Goal: Task Accomplishment & Management: Manage account settings

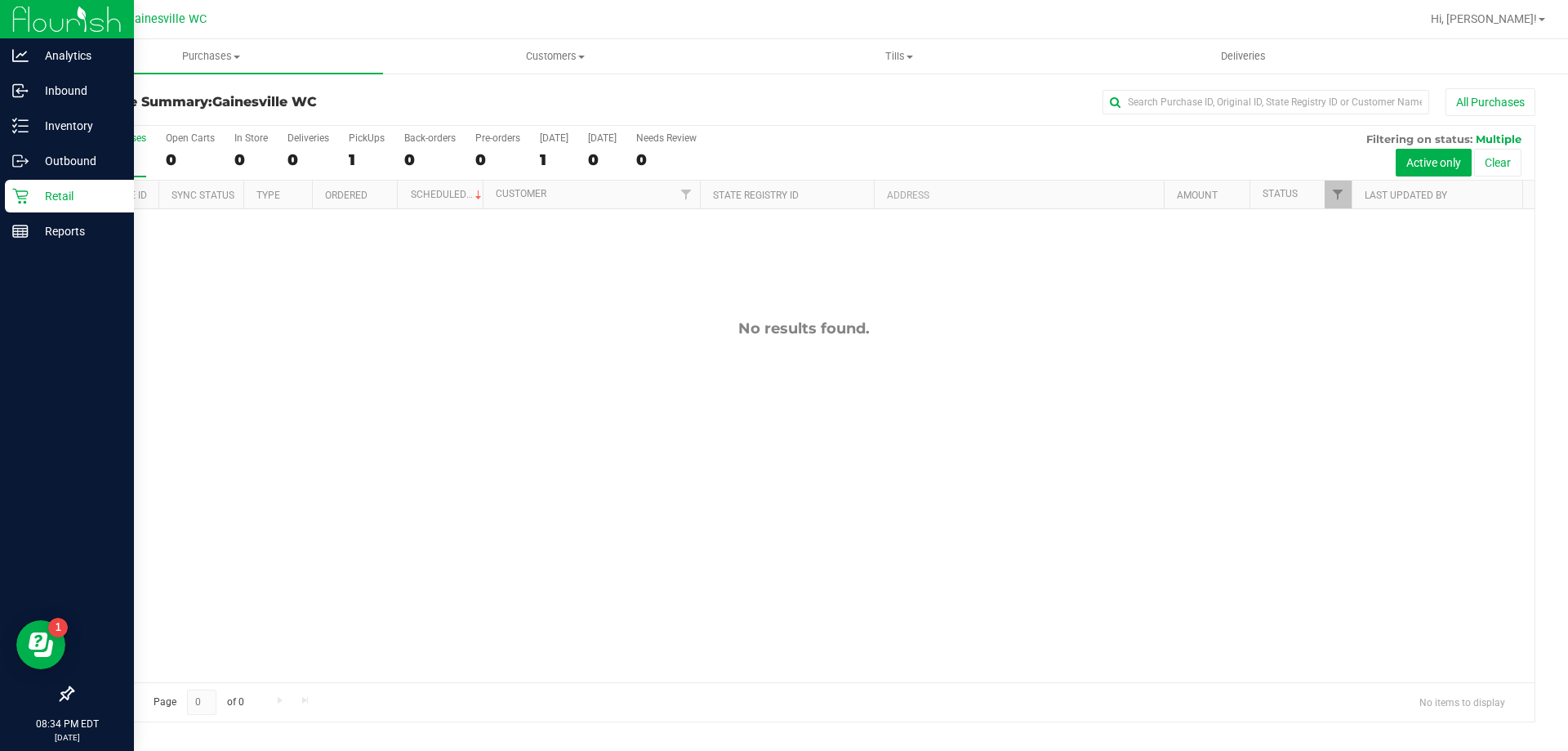
click at [5, 202] on div "Retail" at bounding box center [69, 196] width 129 height 33
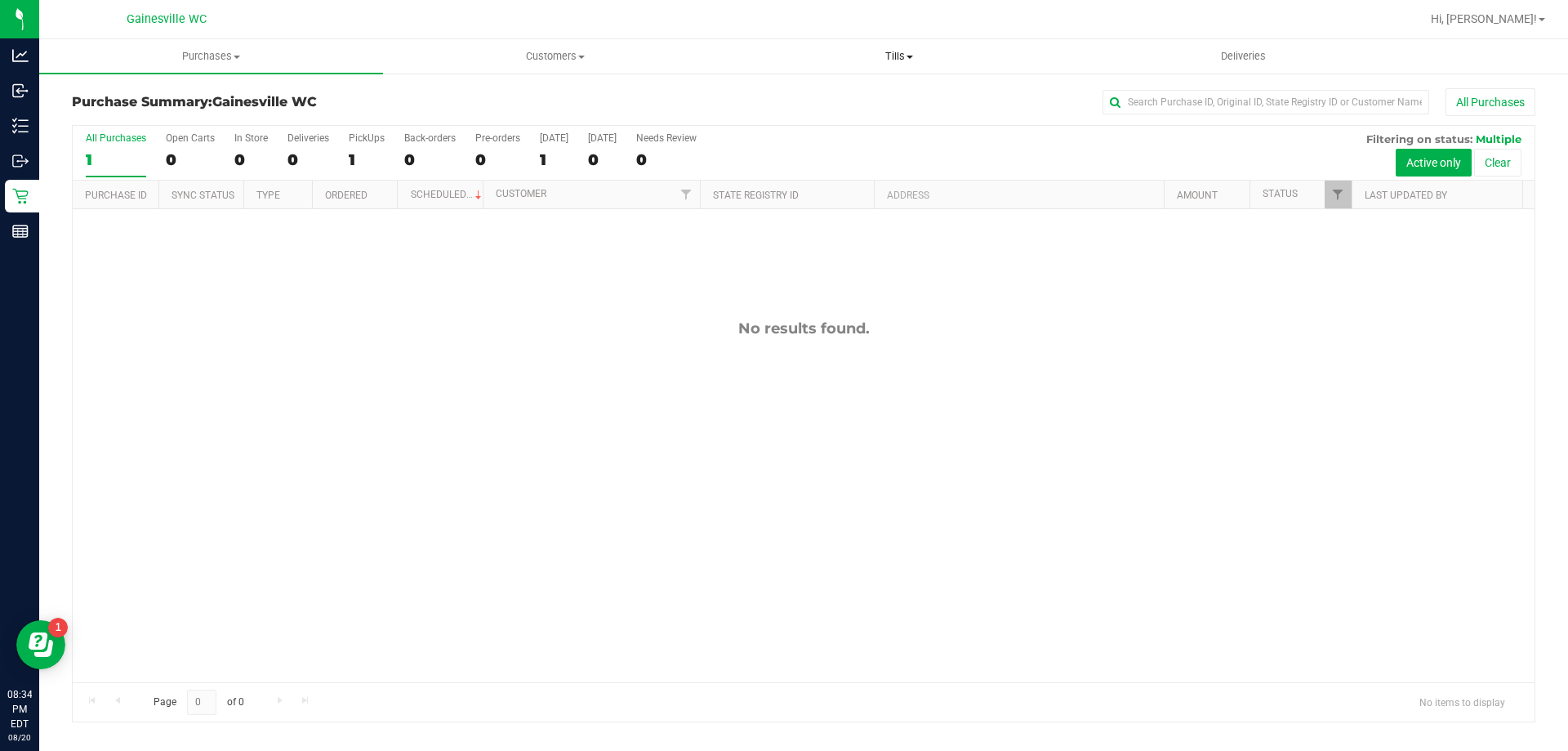
click at [894, 68] on uib-tab-heading "Tills Manage tills Reconcile e-payments" at bounding box center [899, 57] width 342 height 33
click at [795, 101] on span "Manage tills" at bounding box center [782, 98] width 110 height 13
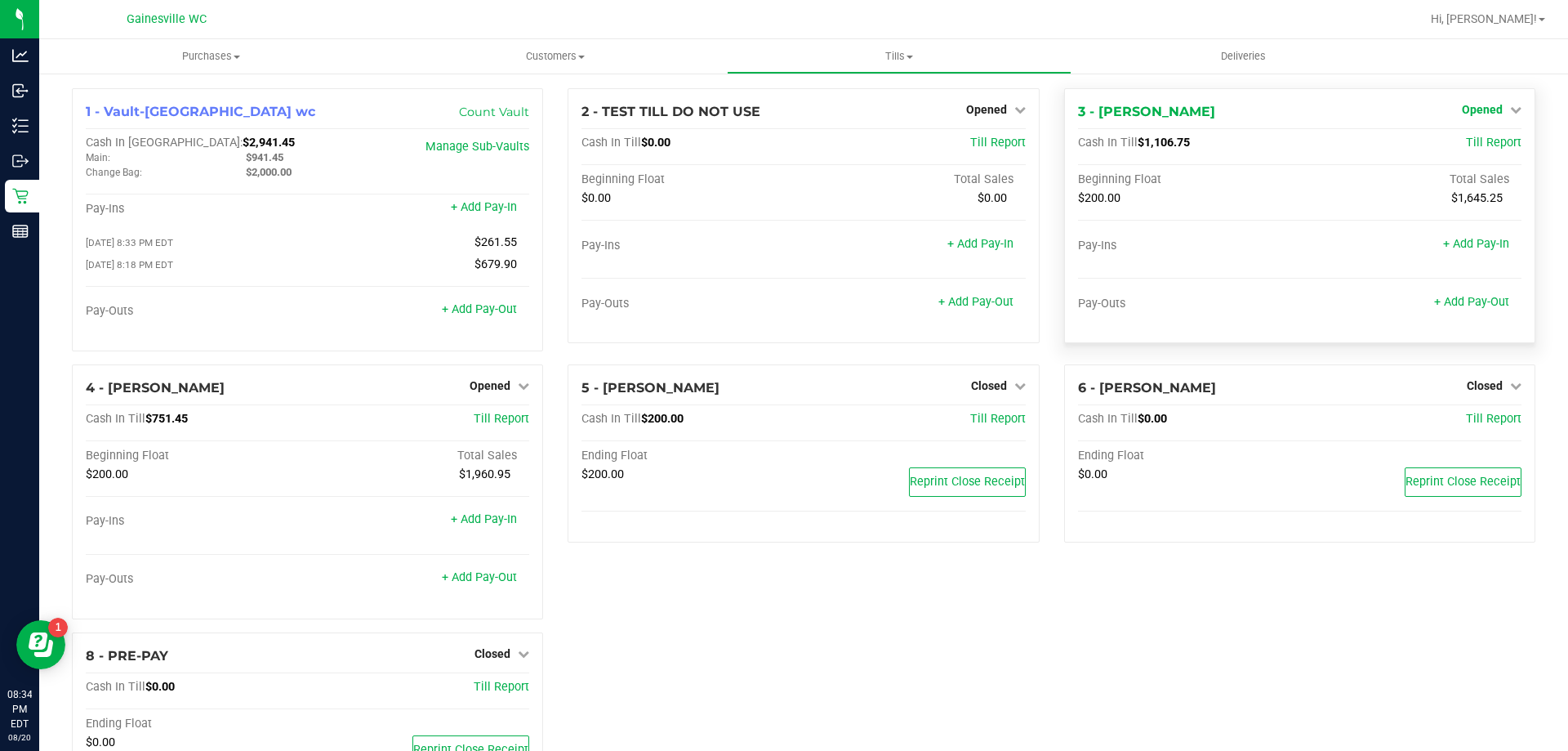
click at [1510, 113] on icon at bounding box center [1516, 109] width 12 height 12
click at [1470, 144] on link "Close Till" at bounding box center [1484, 144] width 44 height 13
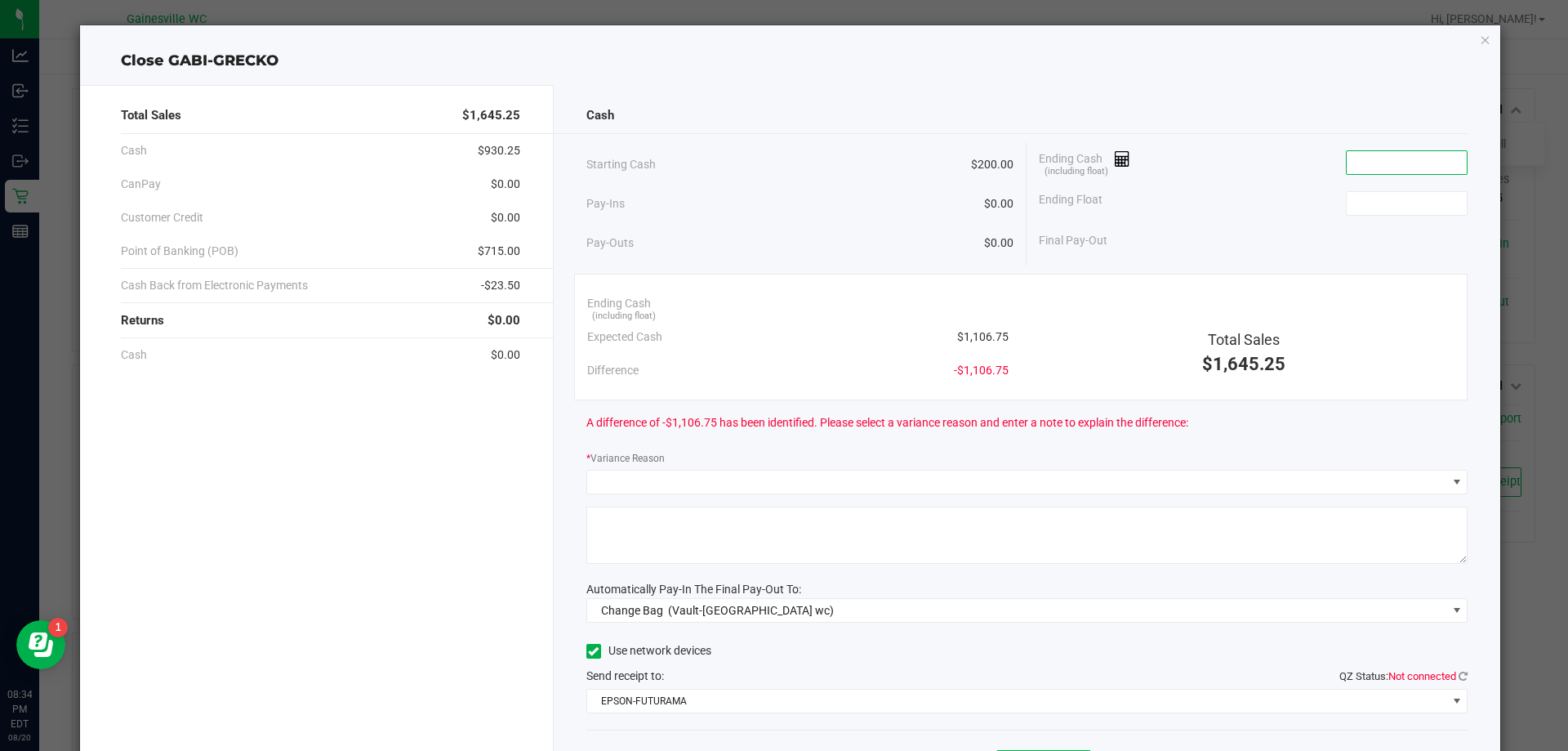
click at [1366, 172] on input at bounding box center [1407, 162] width 120 height 23
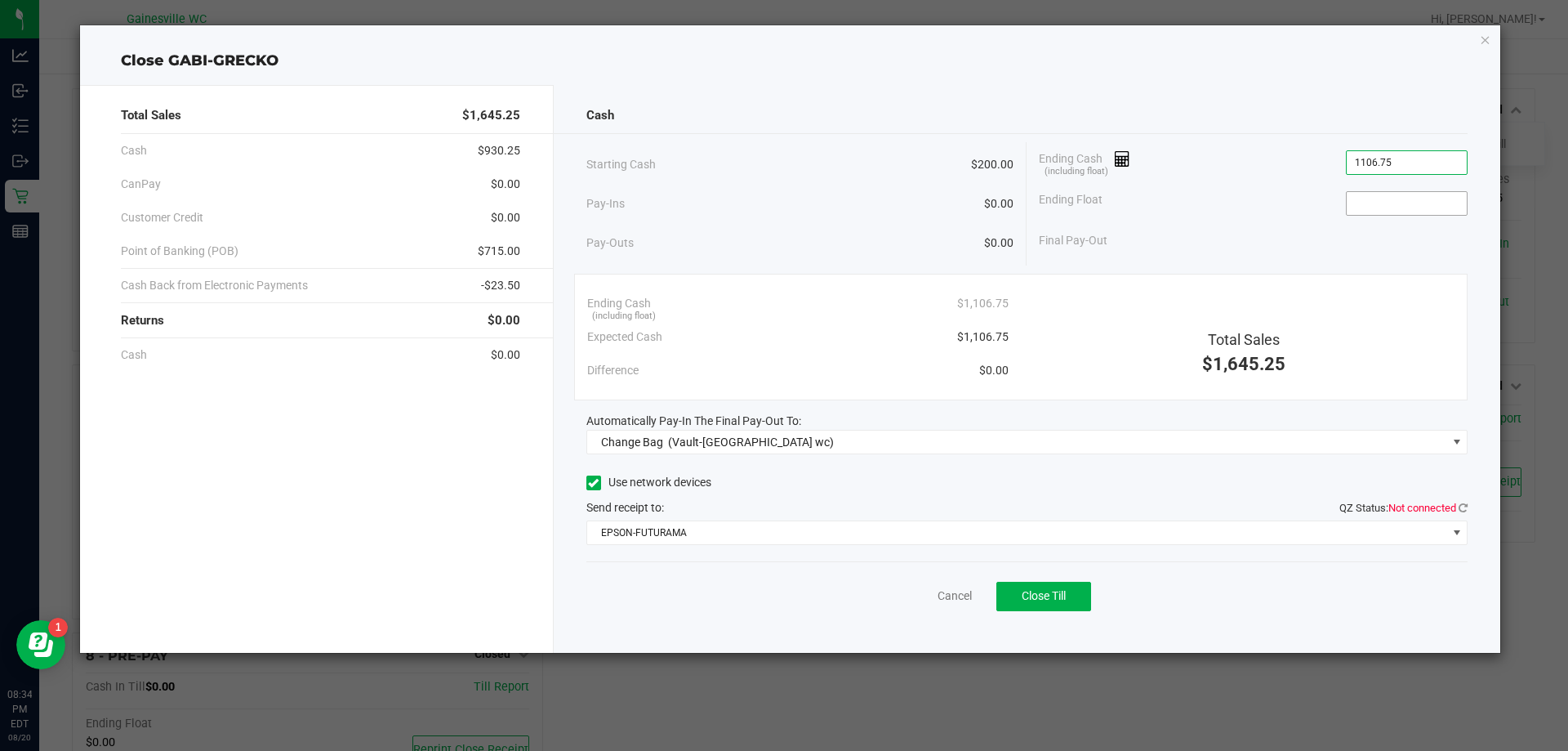
type input "$1,106.75"
click at [1377, 211] on input at bounding box center [1407, 204] width 120 height 23
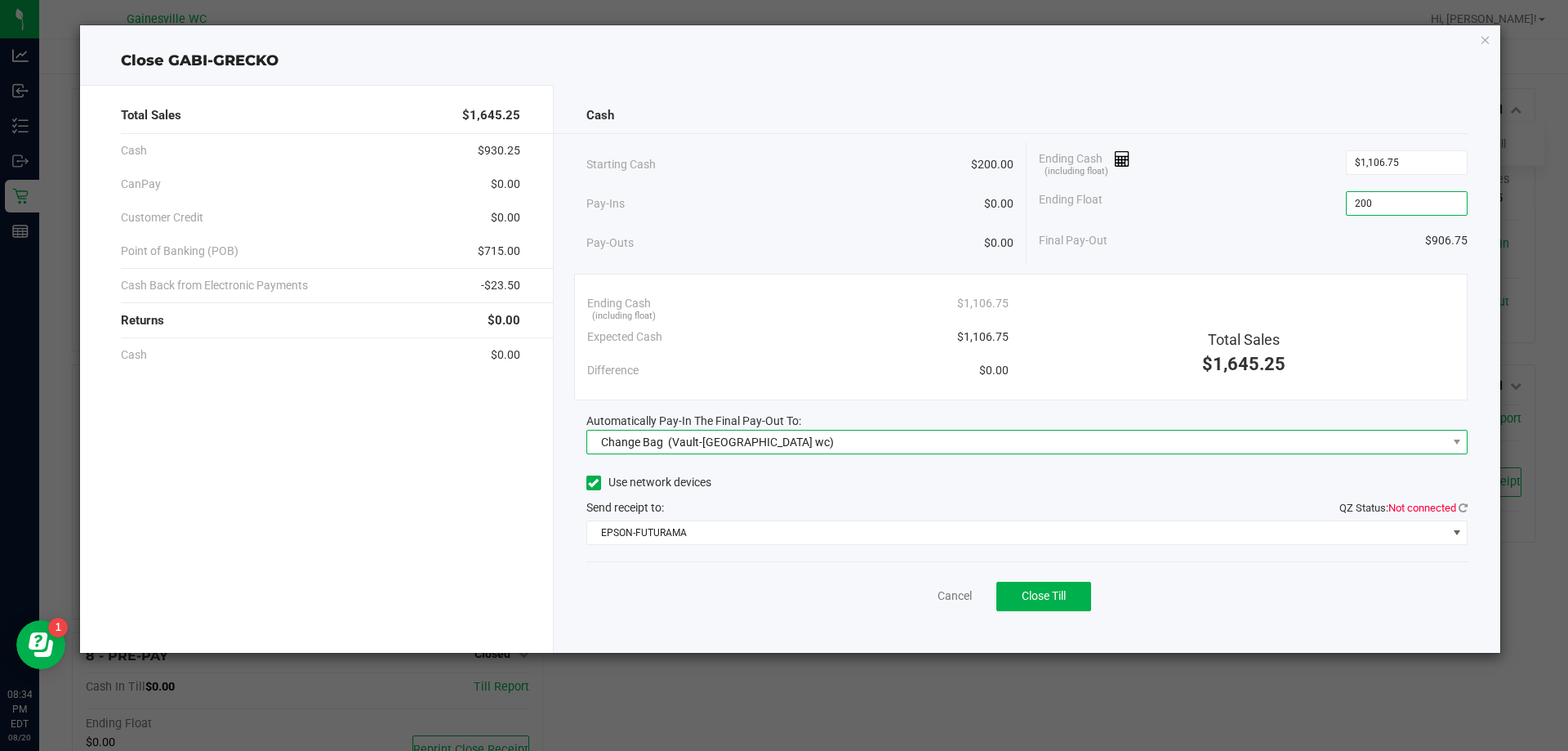
type input "$200.00"
click at [747, 444] on span "(Vault-[GEOGRAPHIC_DATA] wc)" at bounding box center [751, 442] width 166 height 13
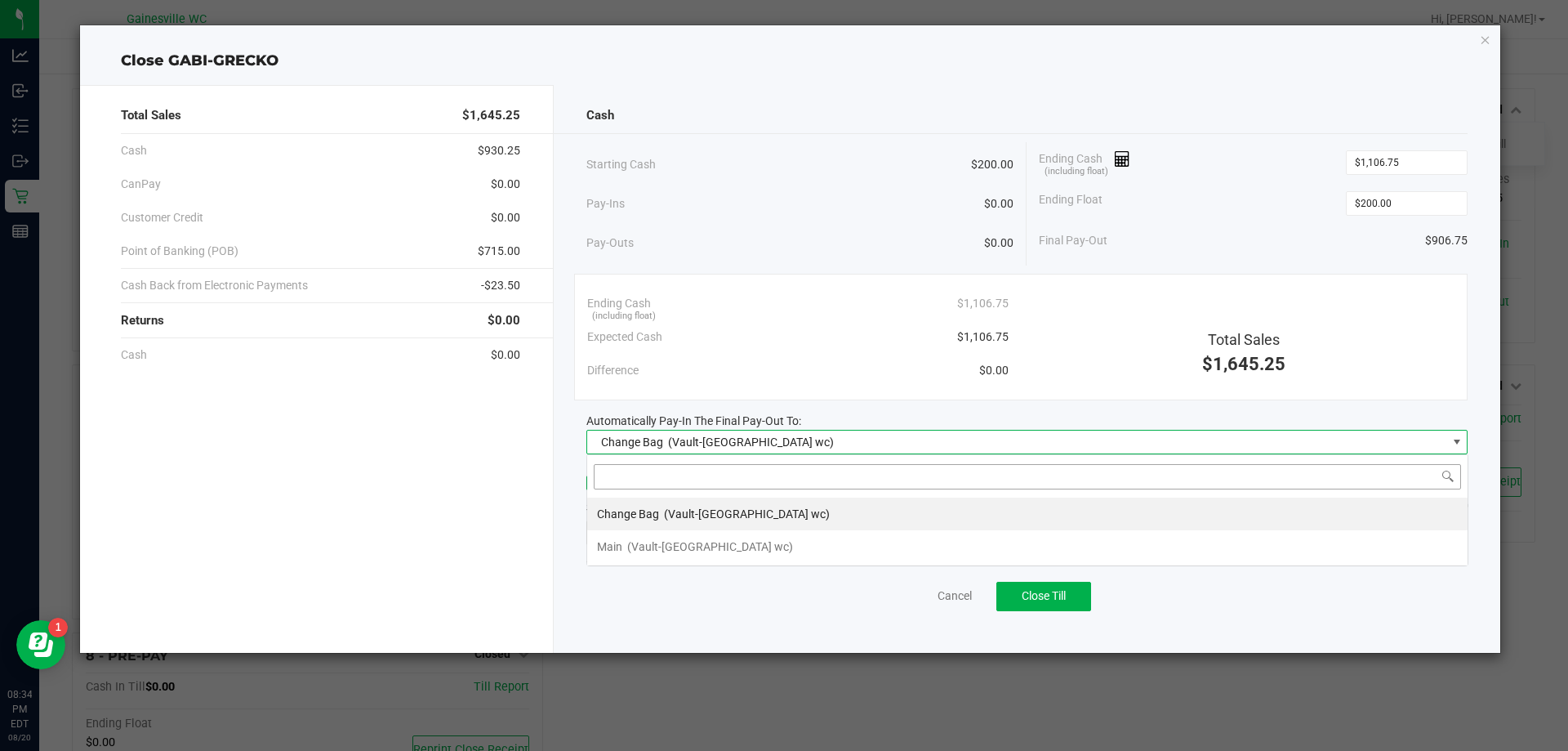
scroll to position [25, 881]
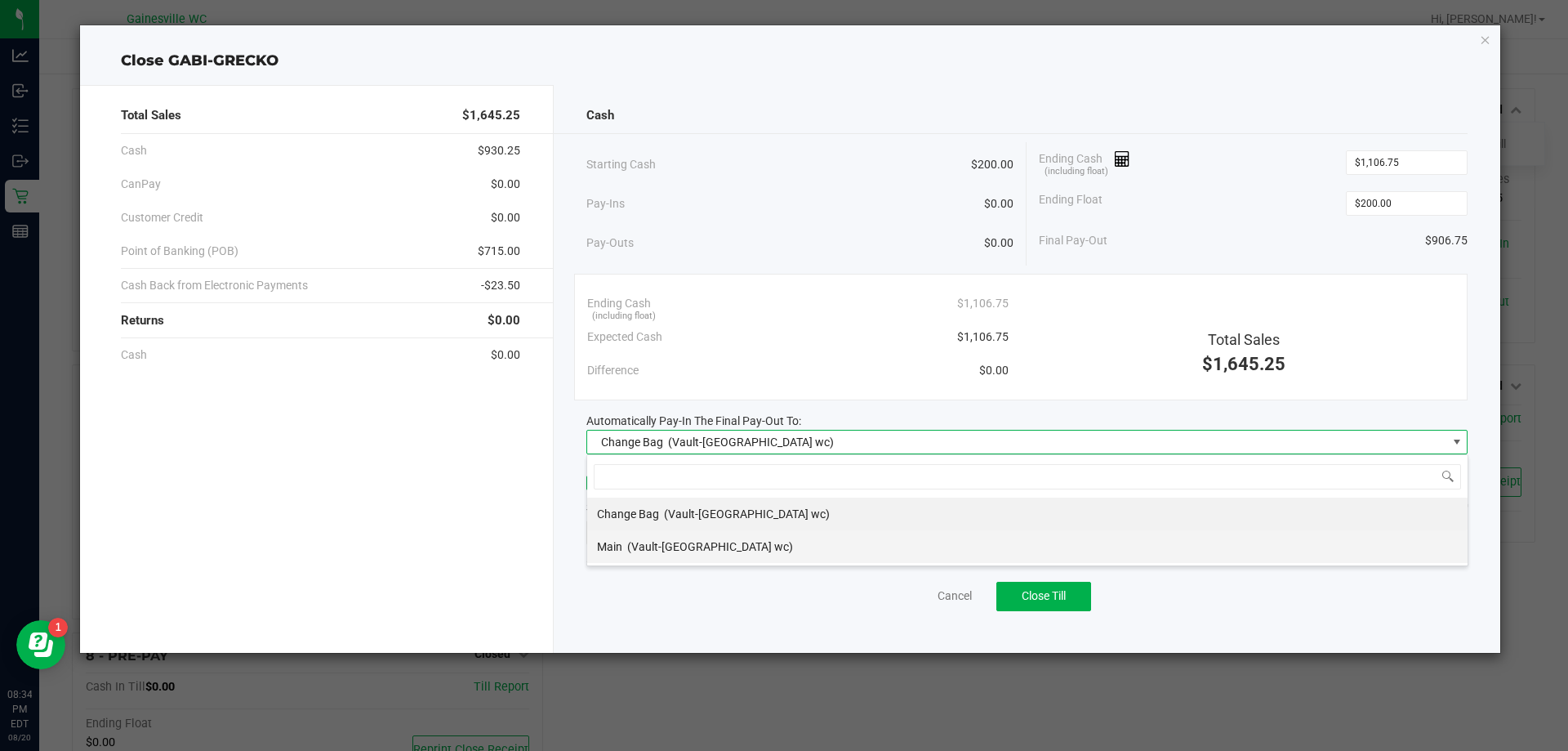
click at [686, 557] on div "Main (Vault-[GEOGRAPHIC_DATA] wc)" at bounding box center [695, 546] width 196 height 30
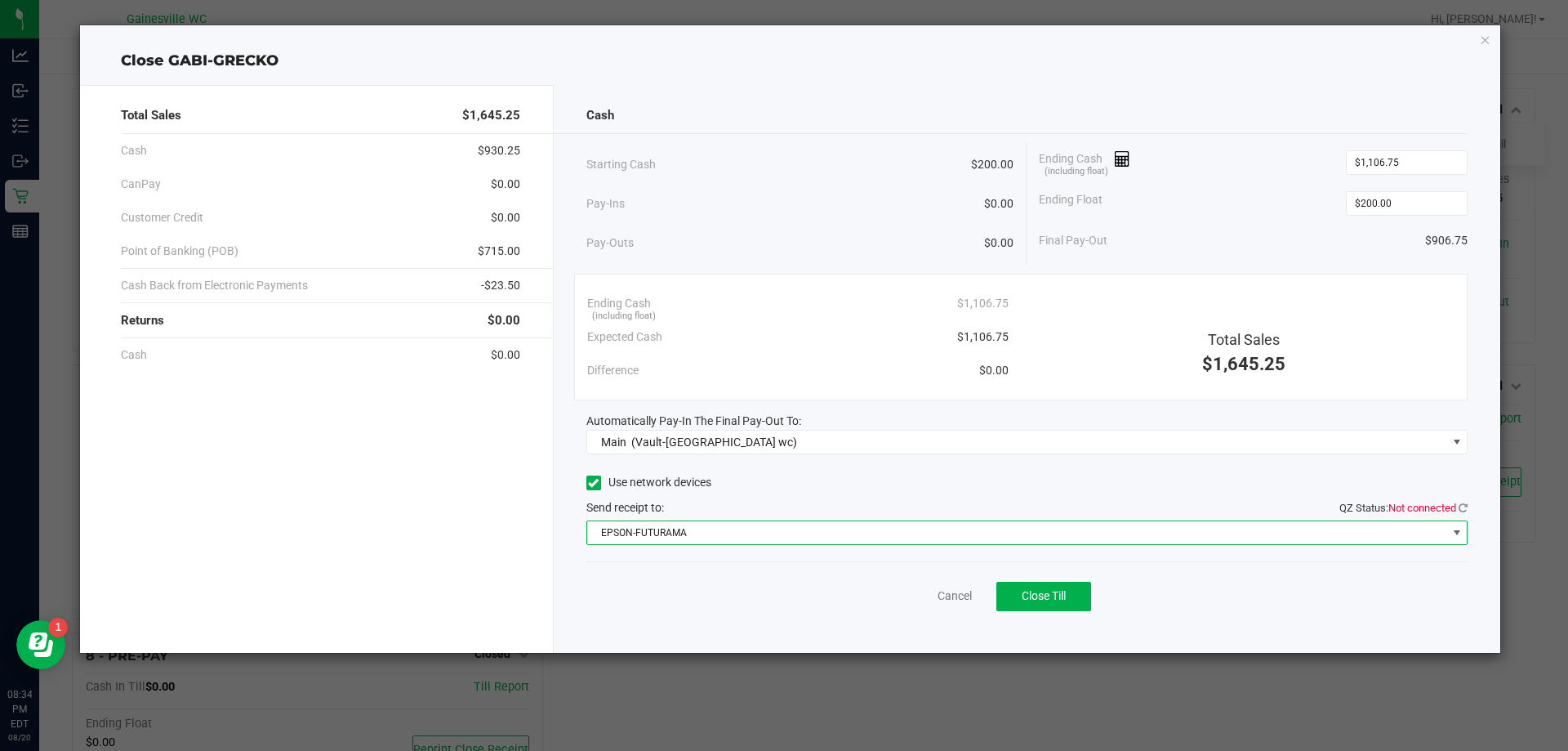
click at [702, 539] on span "EPSON-FUTURAMA" at bounding box center [1018, 533] width 860 height 23
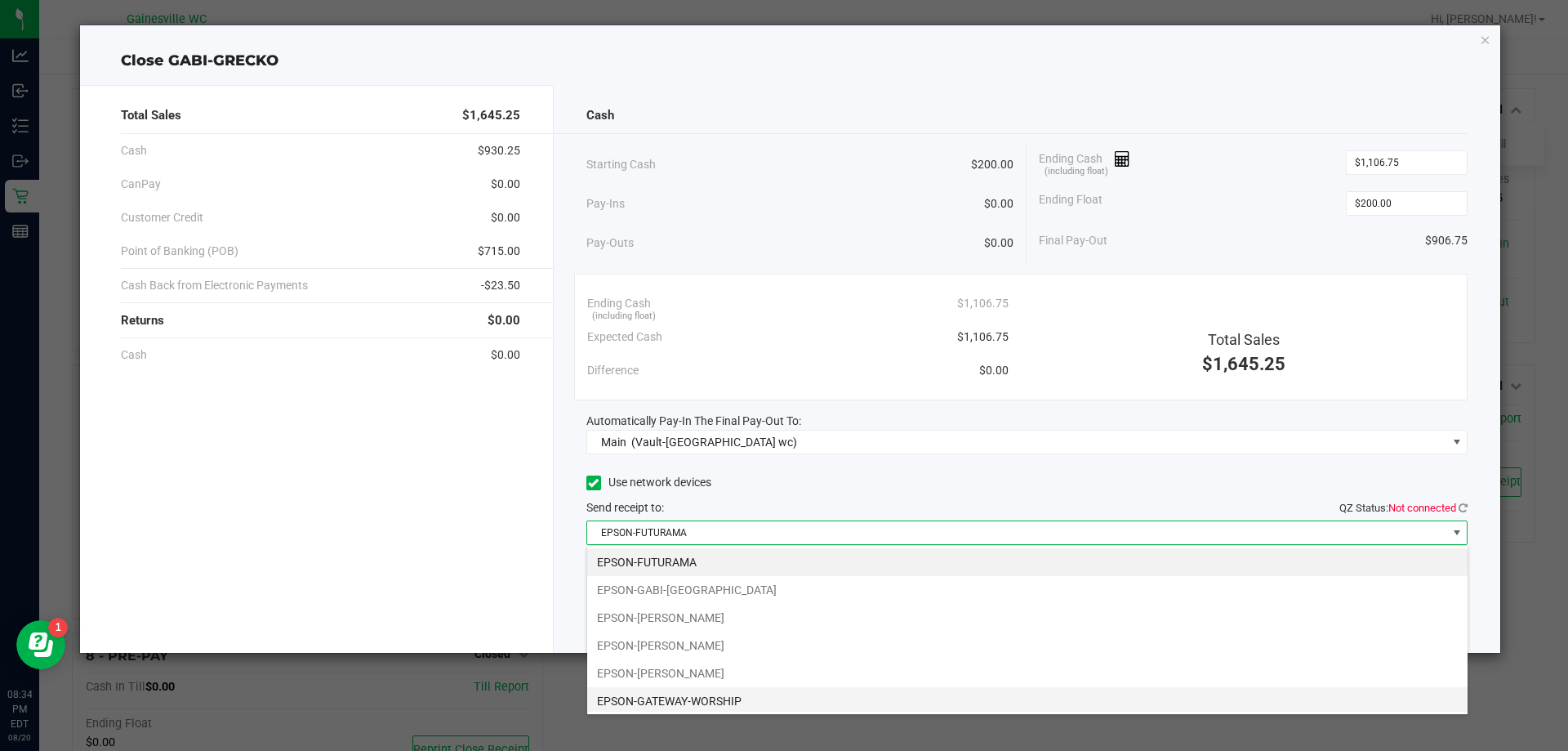
click at [736, 692] on li "EPSON-GATEWAY-WORSHIP" at bounding box center [1027, 700] width 880 height 28
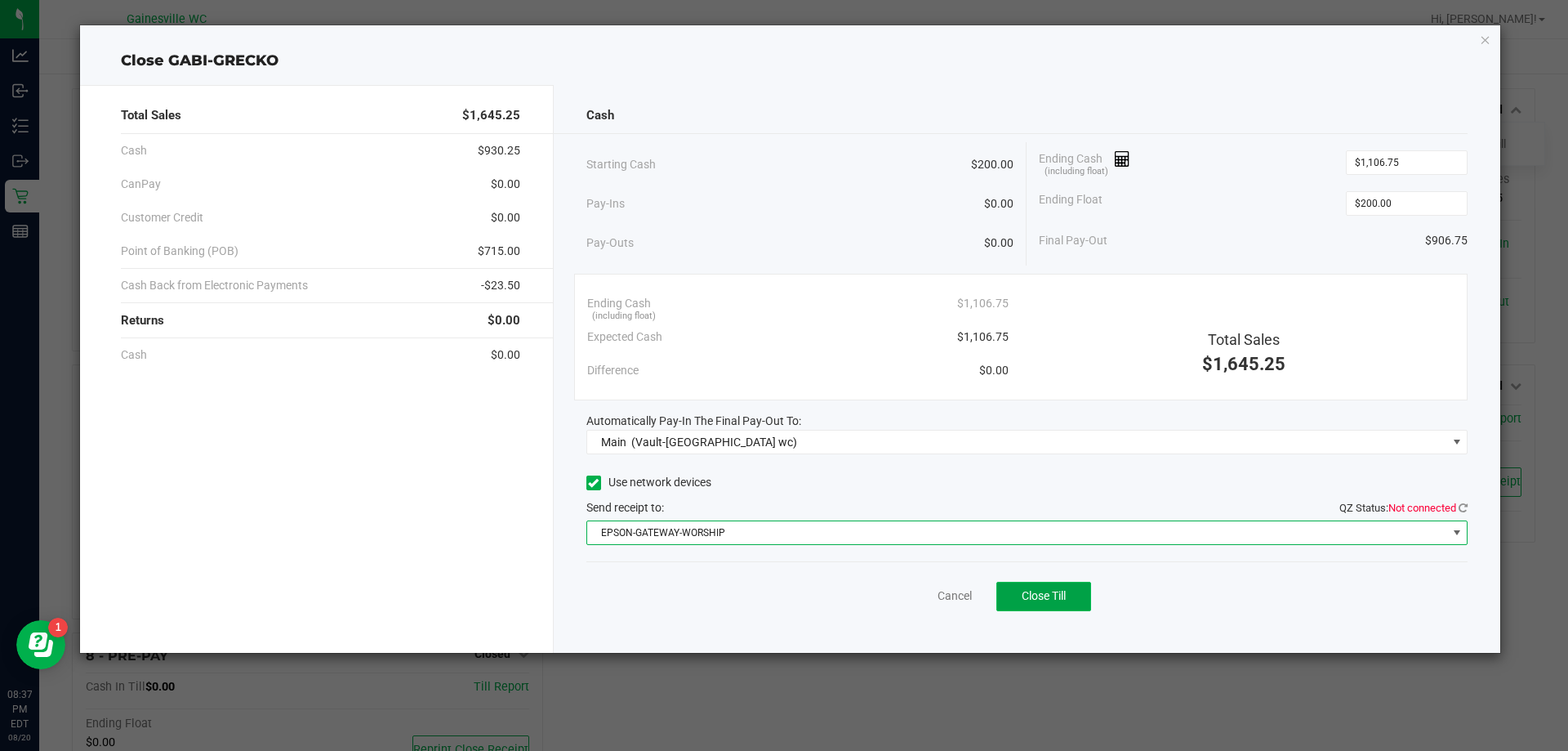
click at [1054, 609] on button "Close Till" at bounding box center [1044, 596] width 95 height 30
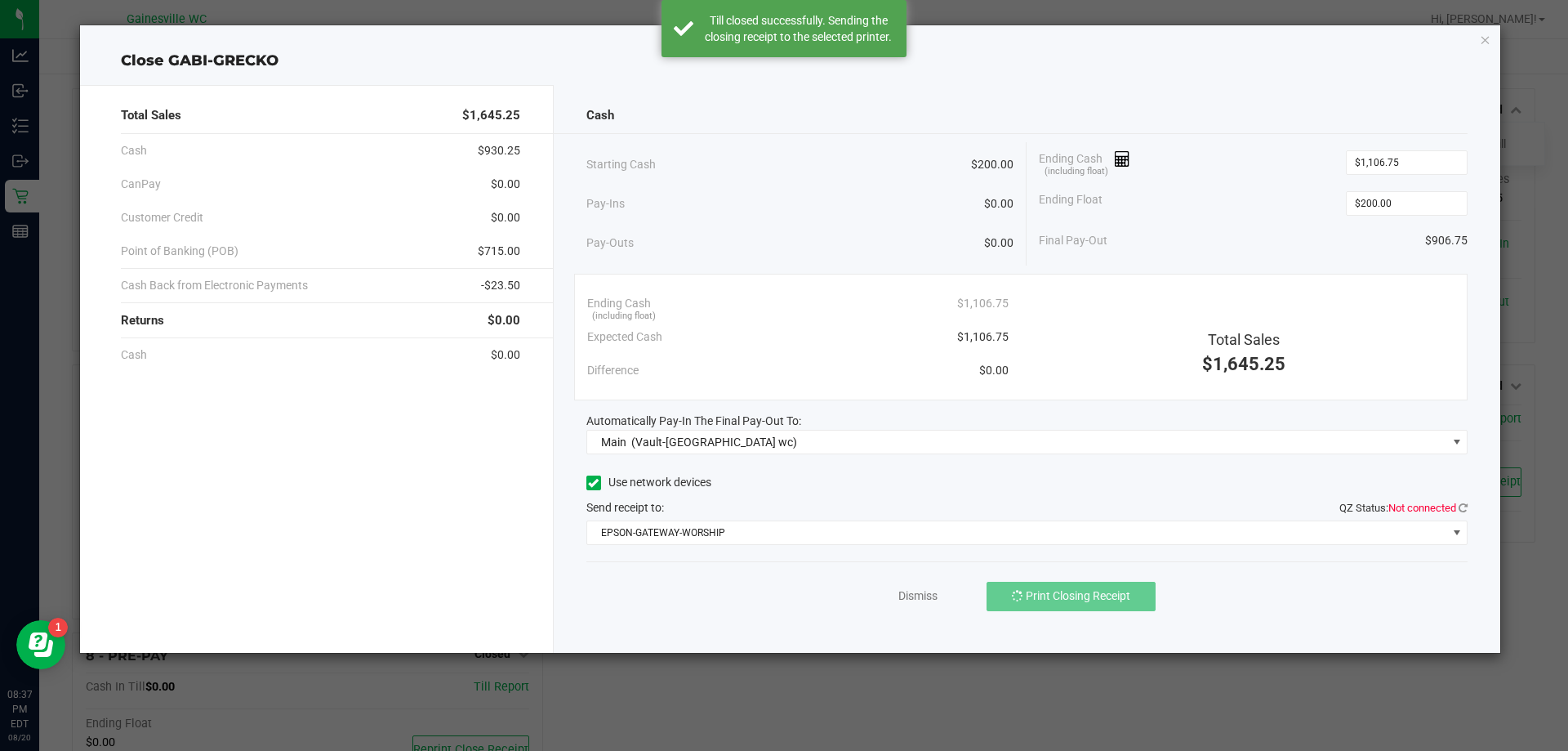
click at [1458, 506] on span "QZ Status: Not connected" at bounding box center [1404, 507] width 129 height 12
click at [1463, 504] on icon at bounding box center [1462, 507] width 9 height 11
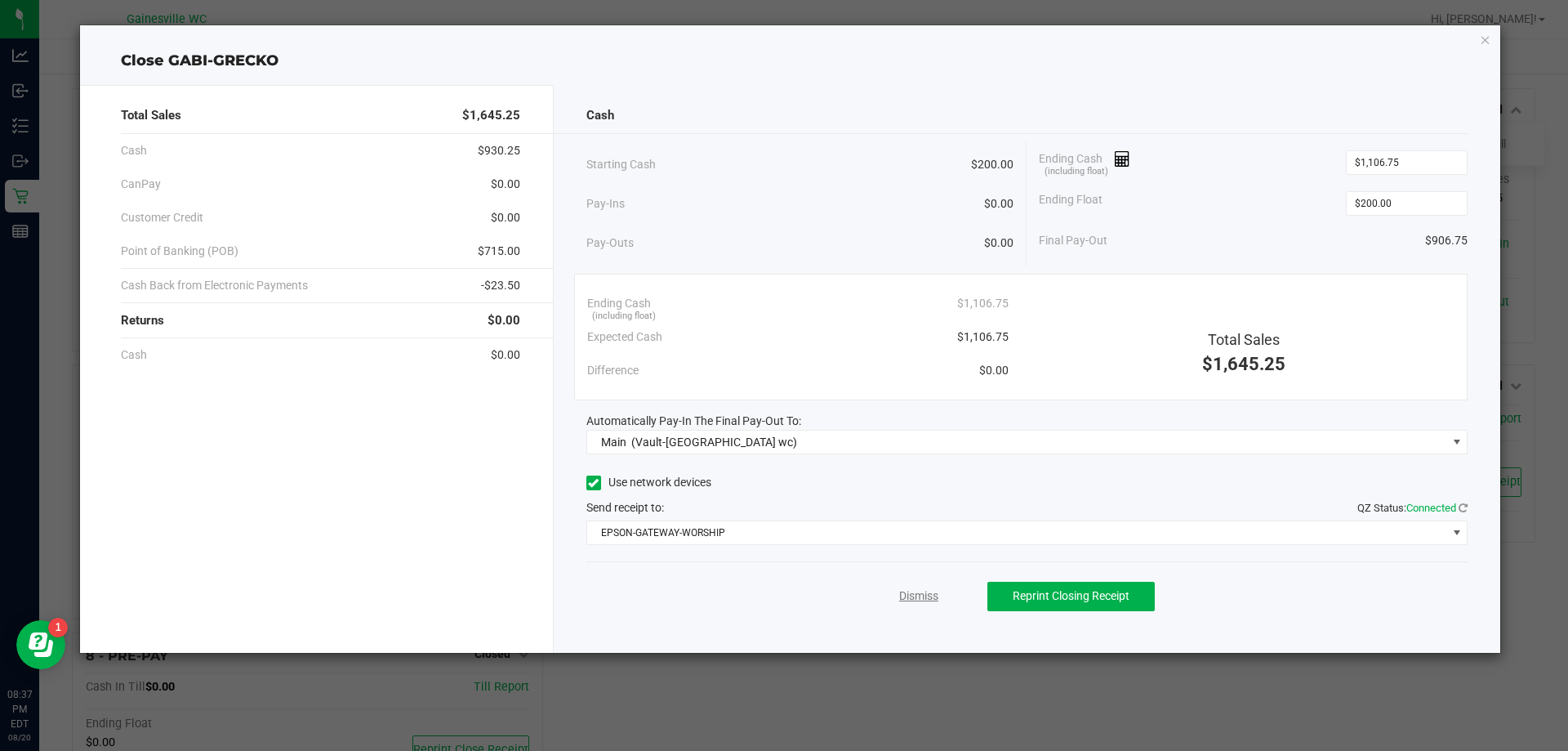
click at [933, 601] on link "Dismiss" at bounding box center [919, 596] width 39 height 17
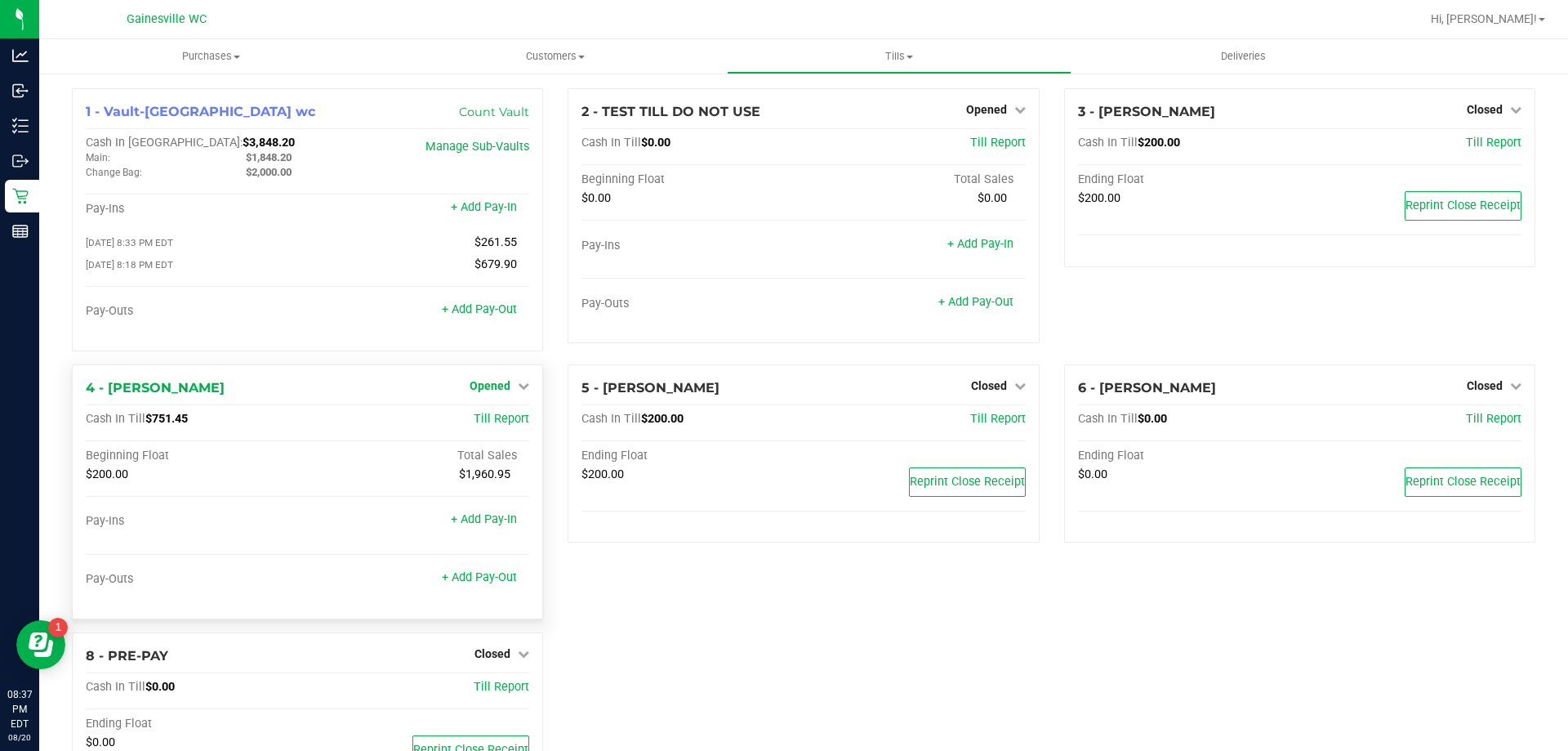
click at [474, 384] on span "Opened" at bounding box center [490, 386] width 41 height 13
click at [478, 415] on div "Close Till" at bounding box center [493, 419] width 121 height 20
click at [478, 423] on link "Close Till" at bounding box center [493, 420] width 44 height 13
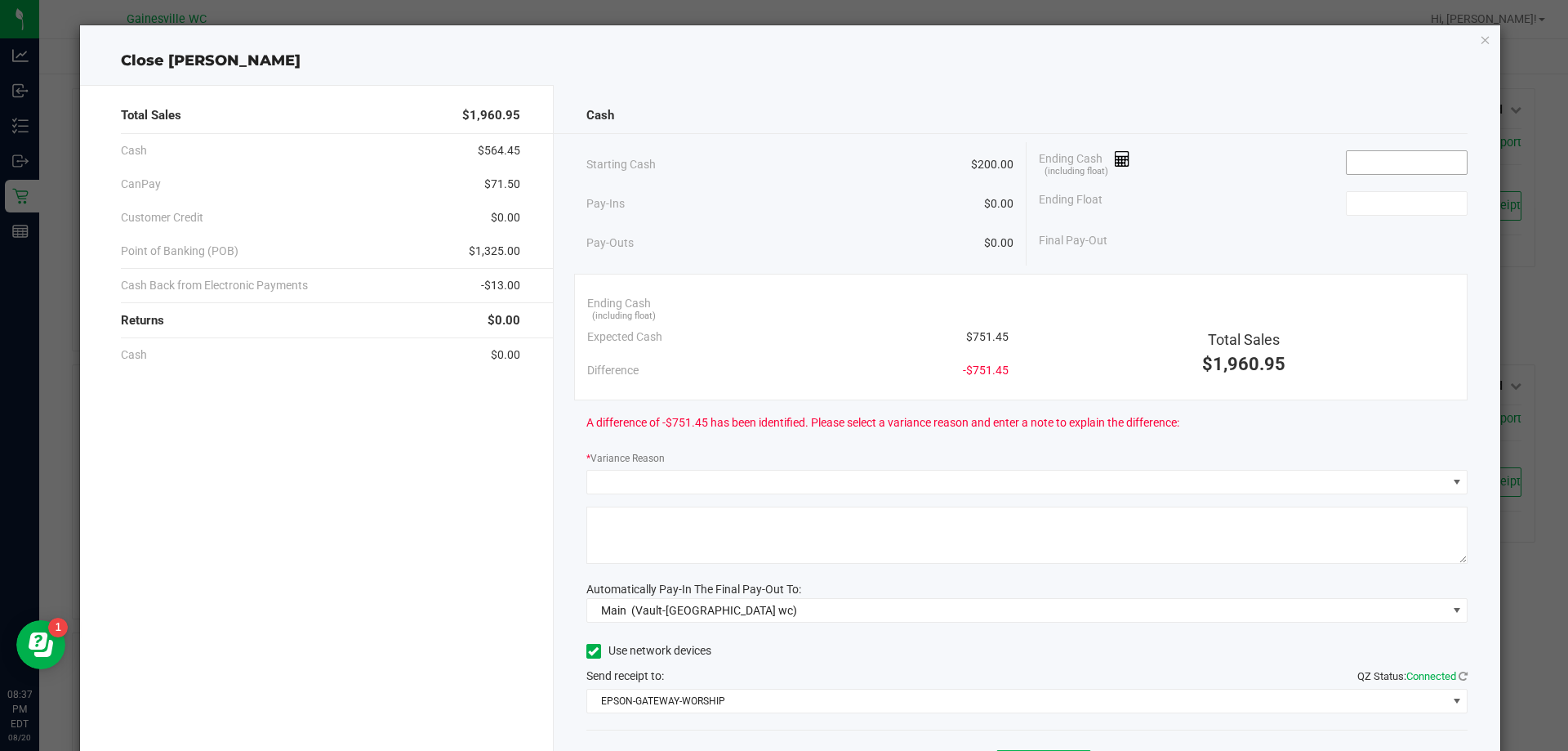
click at [1387, 155] on input at bounding box center [1407, 162] width 120 height 23
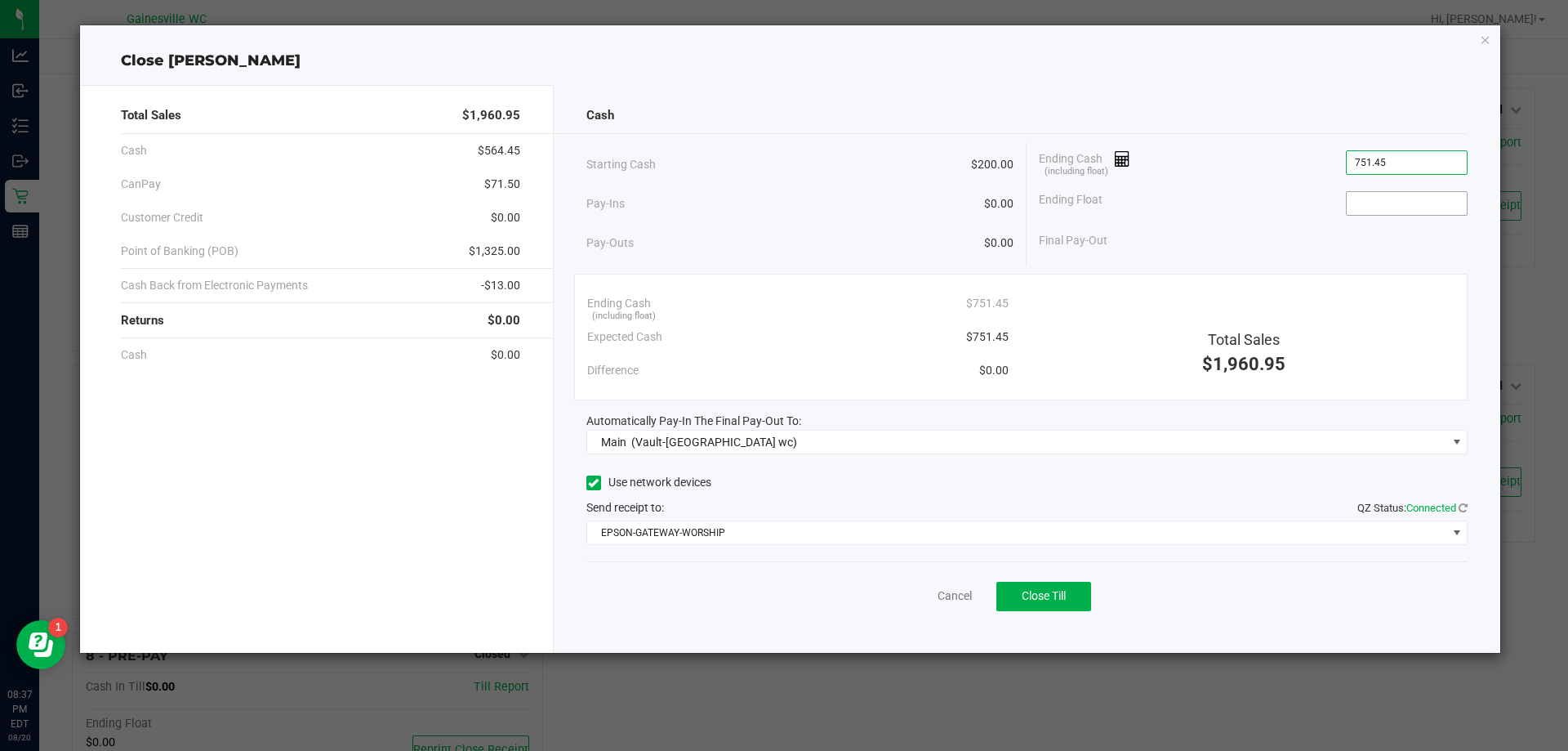
type input "$751.45"
drag, startPoint x: 1429, startPoint y: 207, endPoint x: 1435, endPoint y: 194, distance: 14.3
click at [1430, 206] on input at bounding box center [1407, 204] width 120 height 23
type input "$200.00"
click at [1010, 592] on button "Close Till" at bounding box center [1044, 596] width 95 height 30
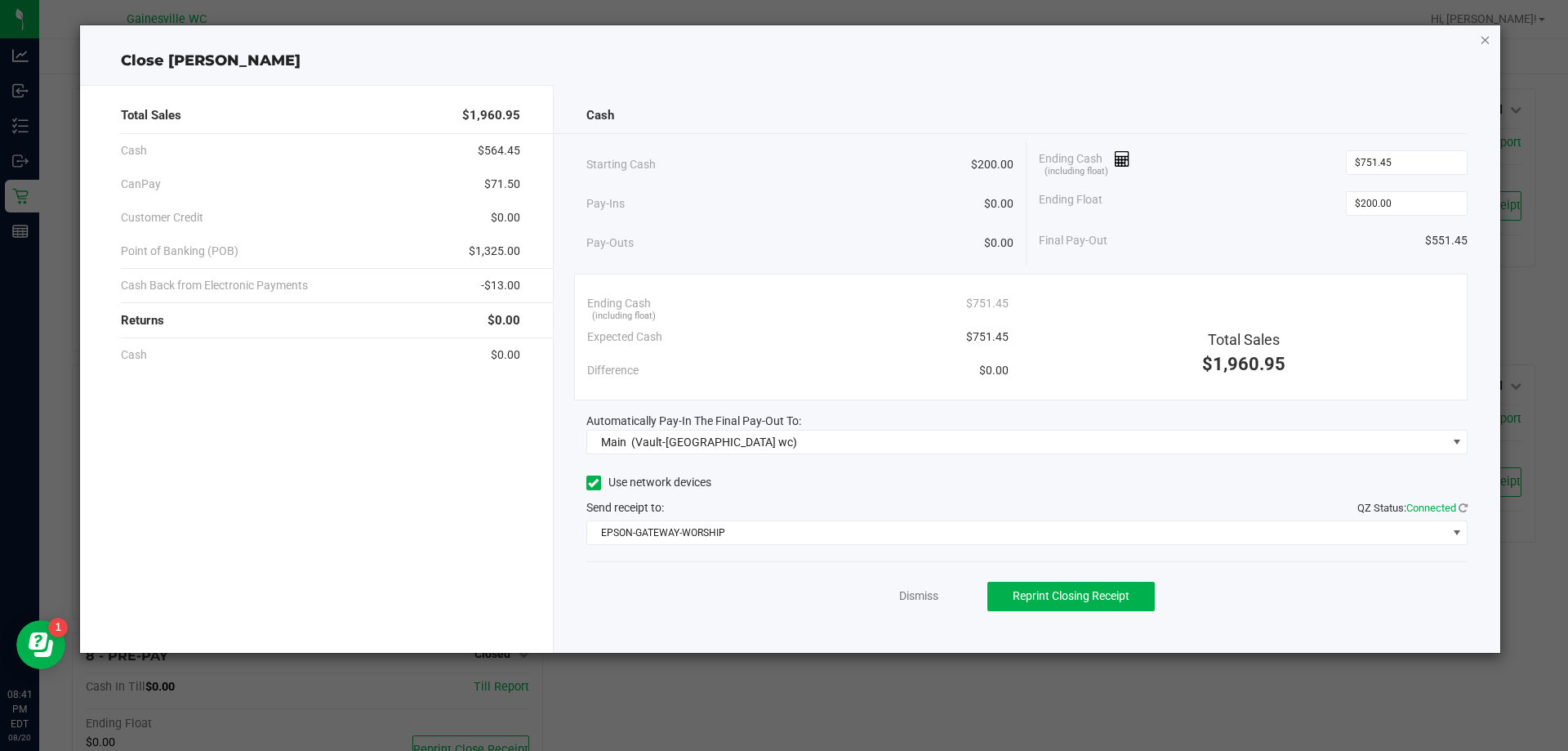
click at [1487, 41] on icon "button" at bounding box center [1485, 39] width 12 height 19
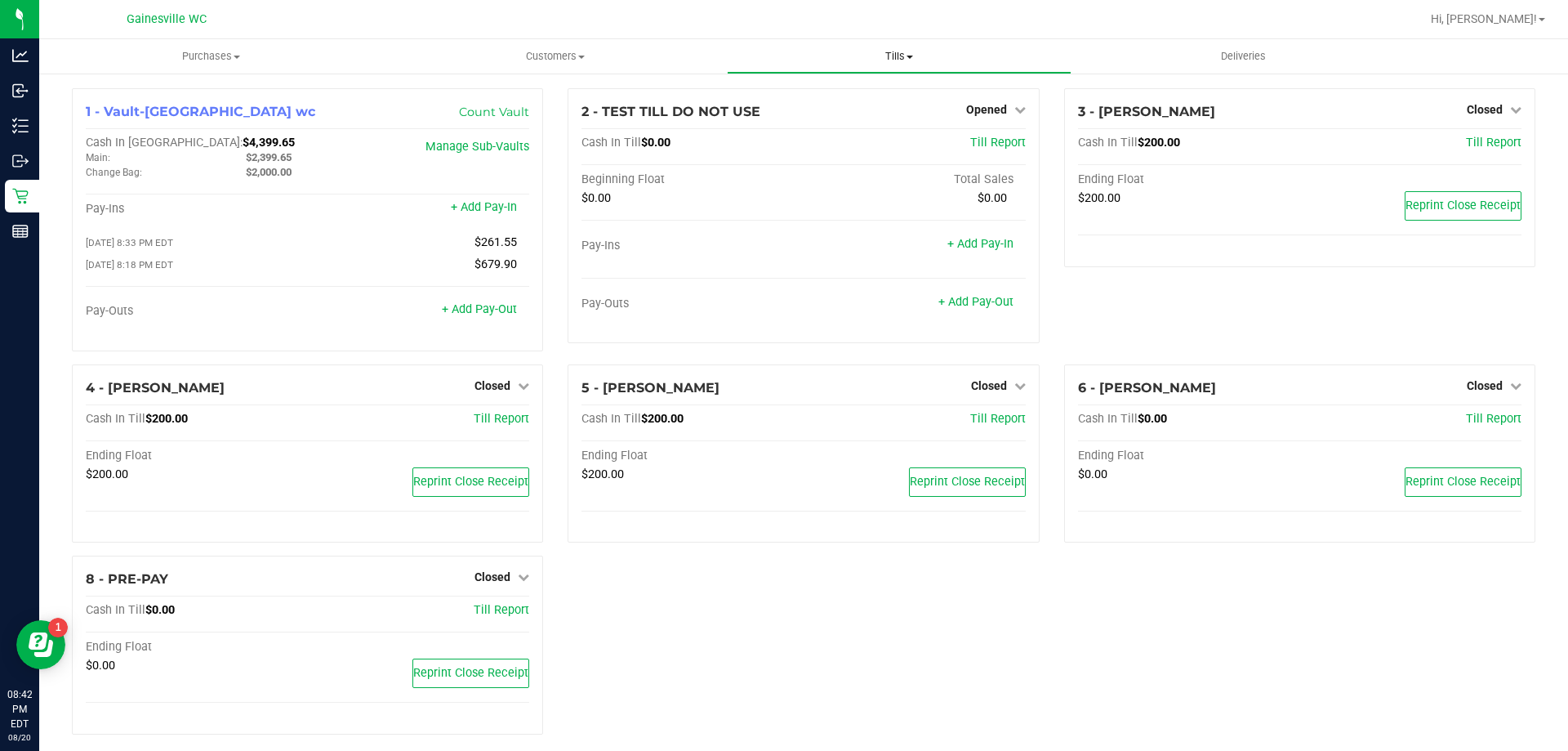
click at [905, 51] on span "Tills" at bounding box center [899, 56] width 342 height 14
click at [861, 123] on span "Reconcile e-payments" at bounding box center [808, 118] width 162 height 13
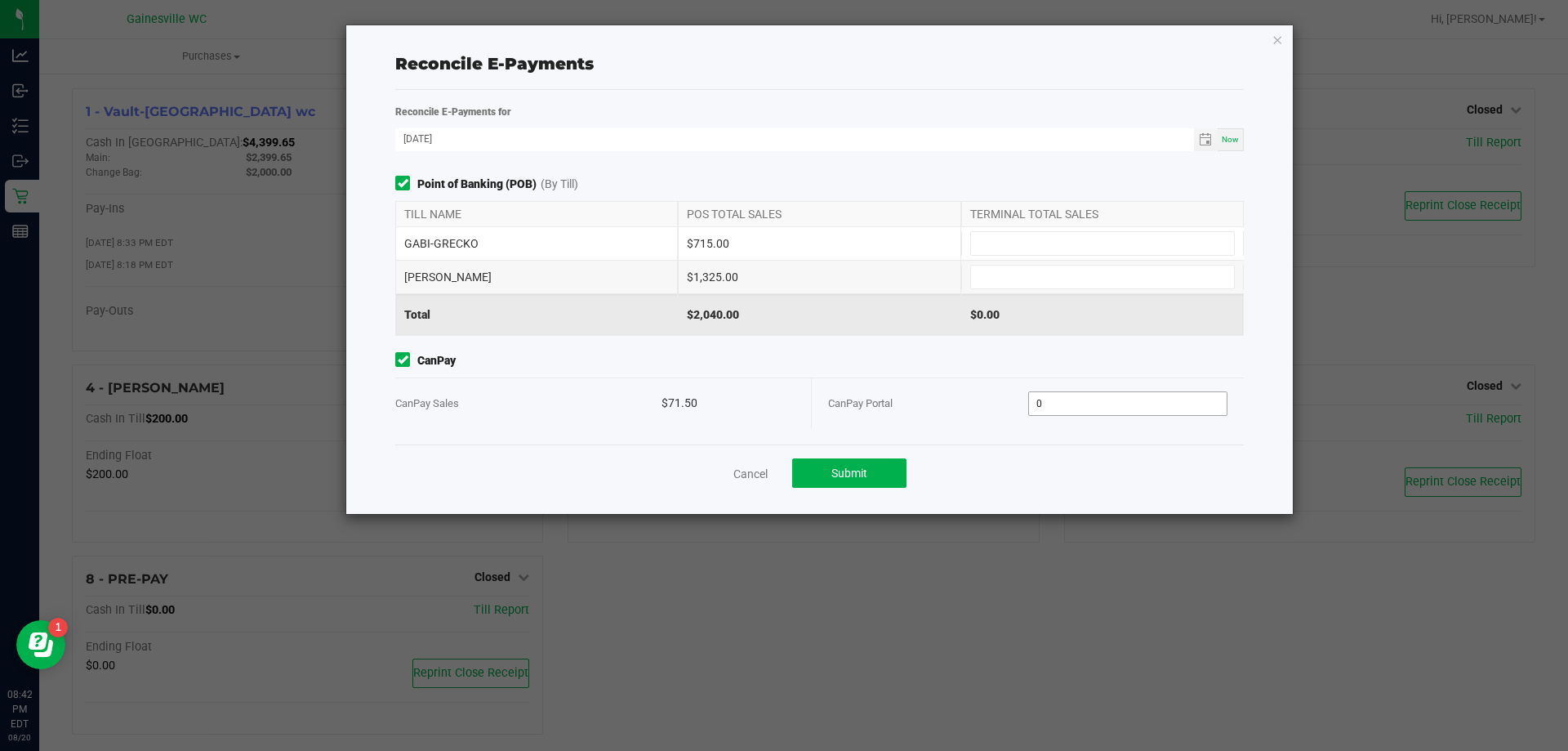
click at [1108, 413] on input "0" at bounding box center [1128, 403] width 199 height 23
type input "$71.50"
click at [1045, 249] on input at bounding box center [1102, 244] width 263 height 23
type input "$715.00"
click at [1046, 281] on input at bounding box center [1102, 277] width 263 height 23
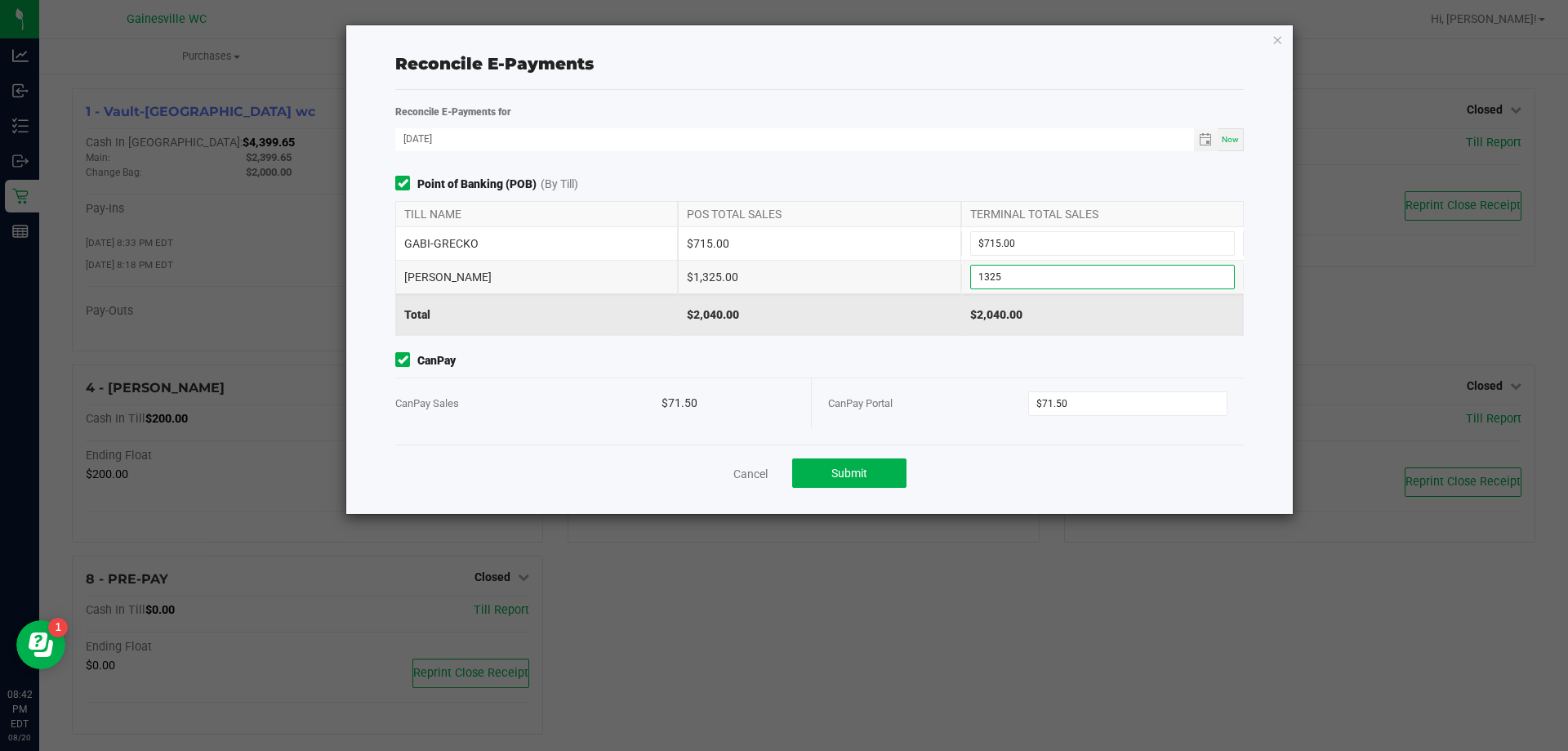
type input "$1,325.00"
click at [978, 360] on span "CanPay" at bounding box center [820, 361] width 849 height 17
click at [880, 470] on button "Submit" at bounding box center [849, 472] width 114 height 30
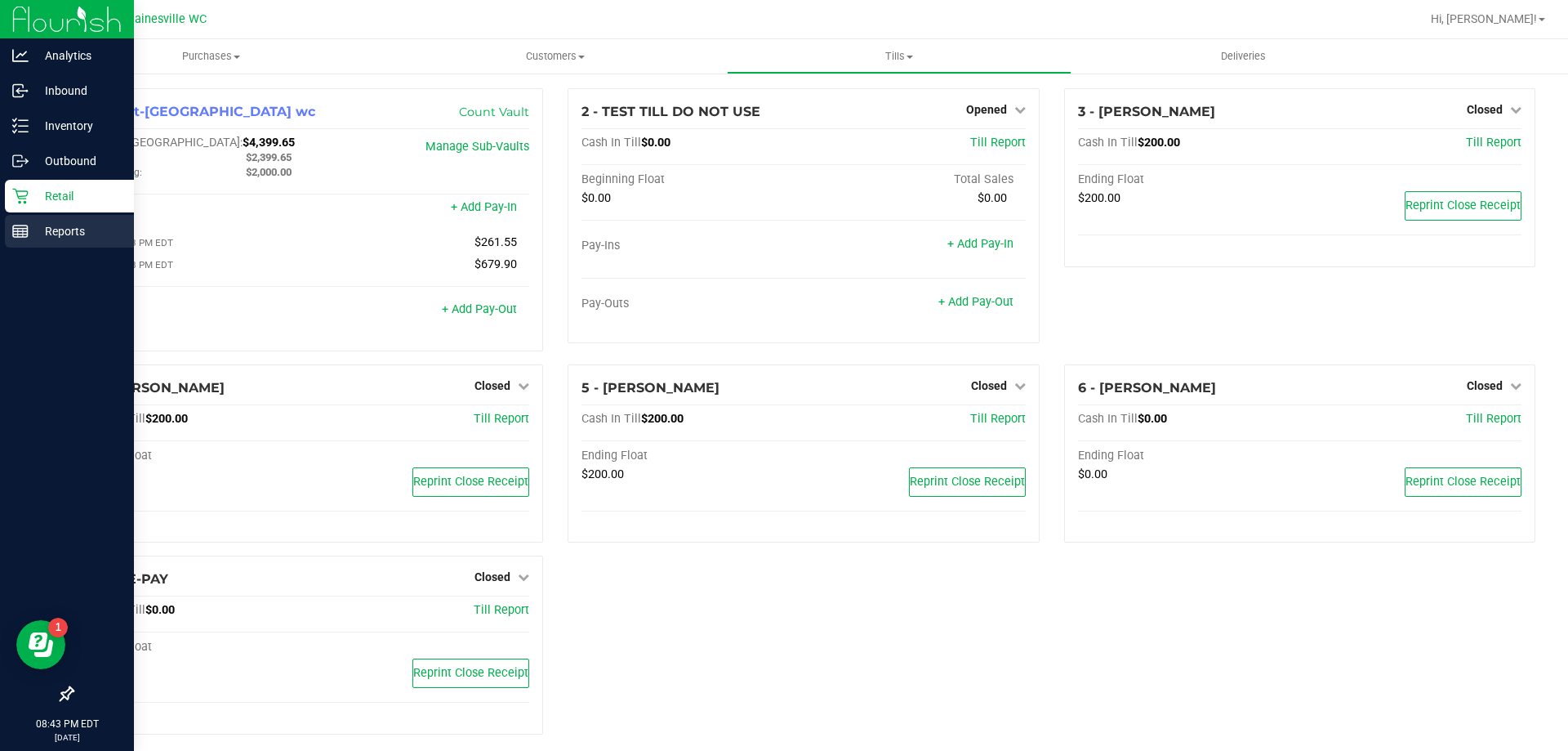
click at [3, 227] on link "Reports" at bounding box center [67, 232] width 134 height 36
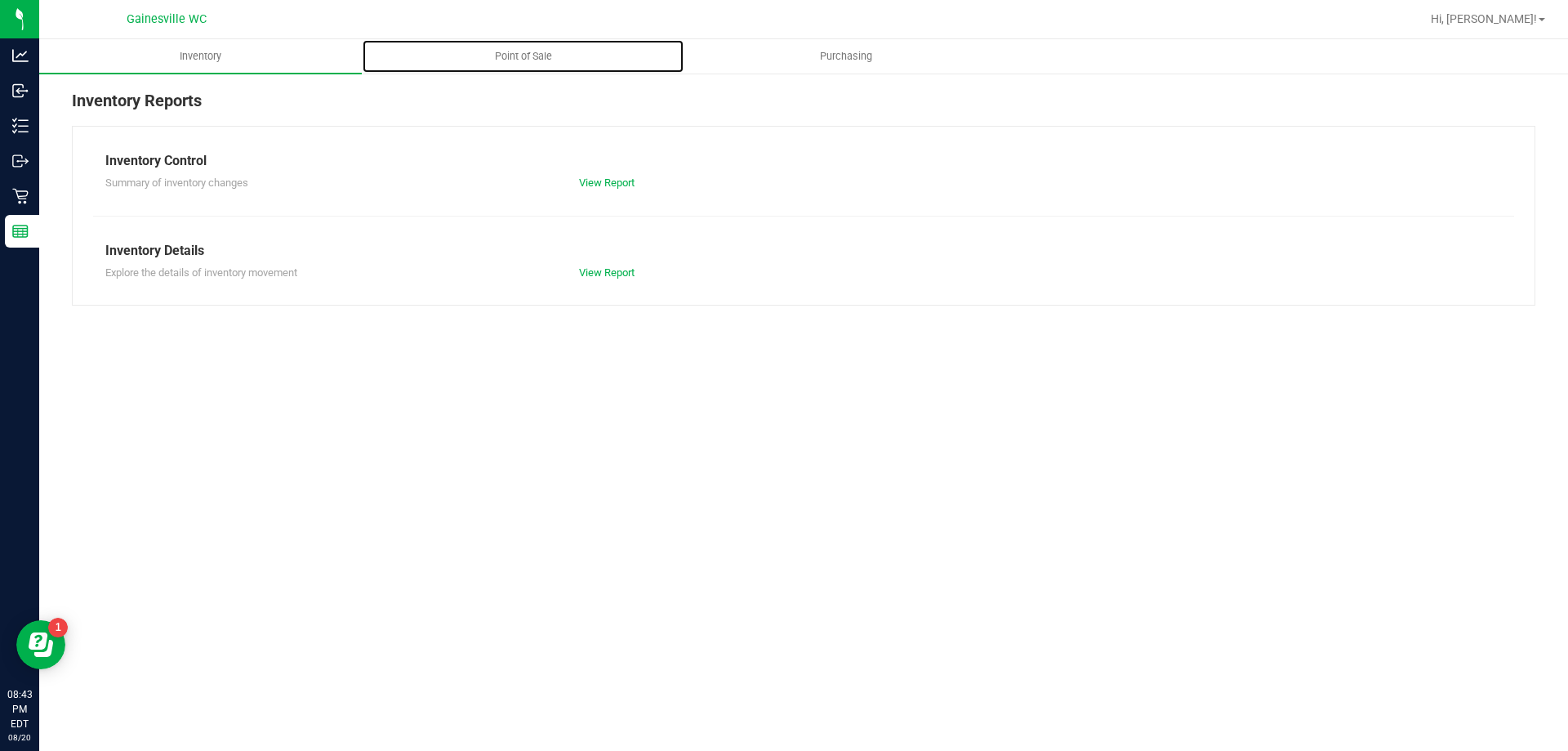
drag, startPoint x: 495, startPoint y: 50, endPoint x: 491, endPoint y: 75, distance: 25.3
click at [497, 50] on span "Point of Sale" at bounding box center [523, 56] width 101 height 14
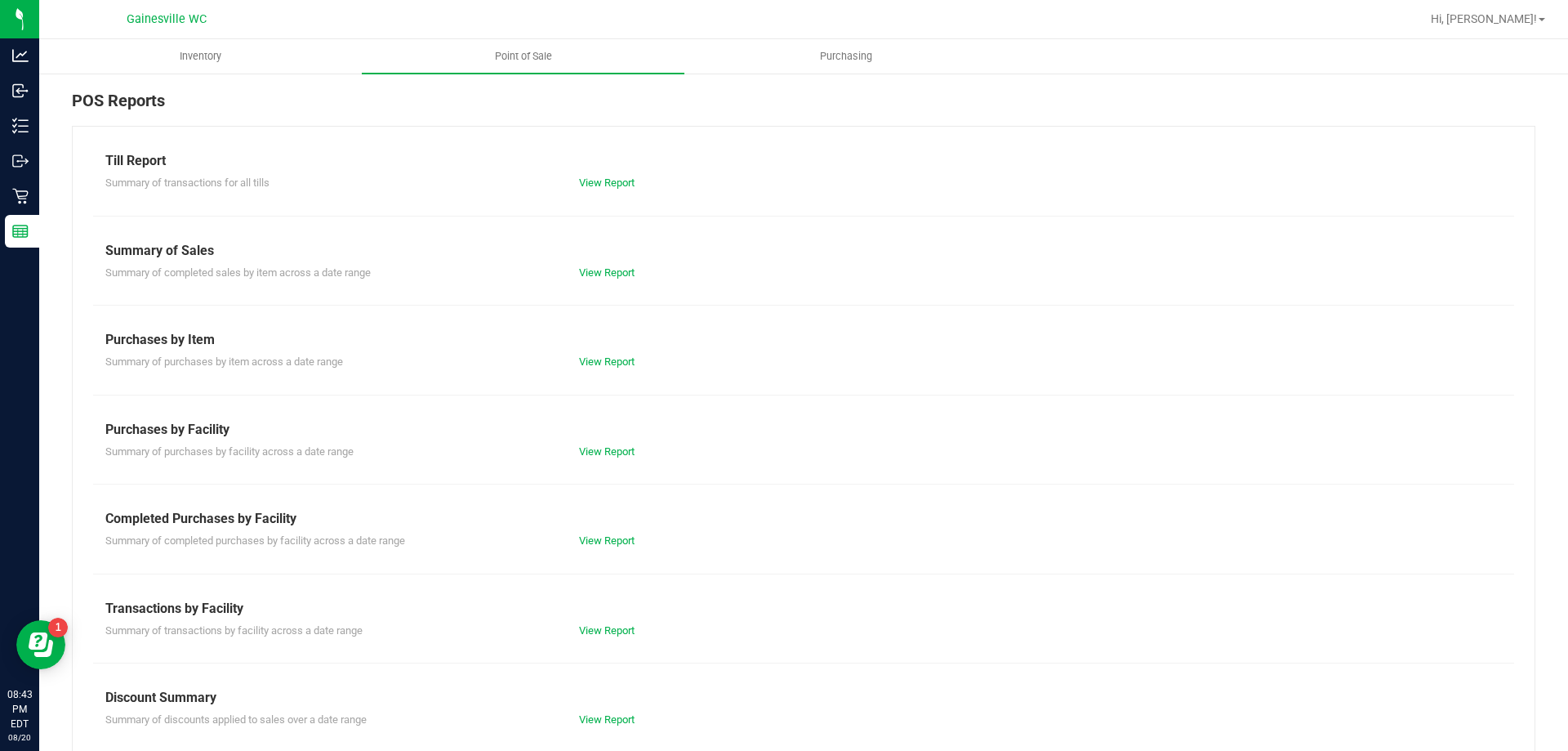
click at [612, 189] on div "View Report" at bounding box center [803, 182] width 473 height 16
click at [606, 182] on link "View Report" at bounding box center [607, 182] width 56 height 12
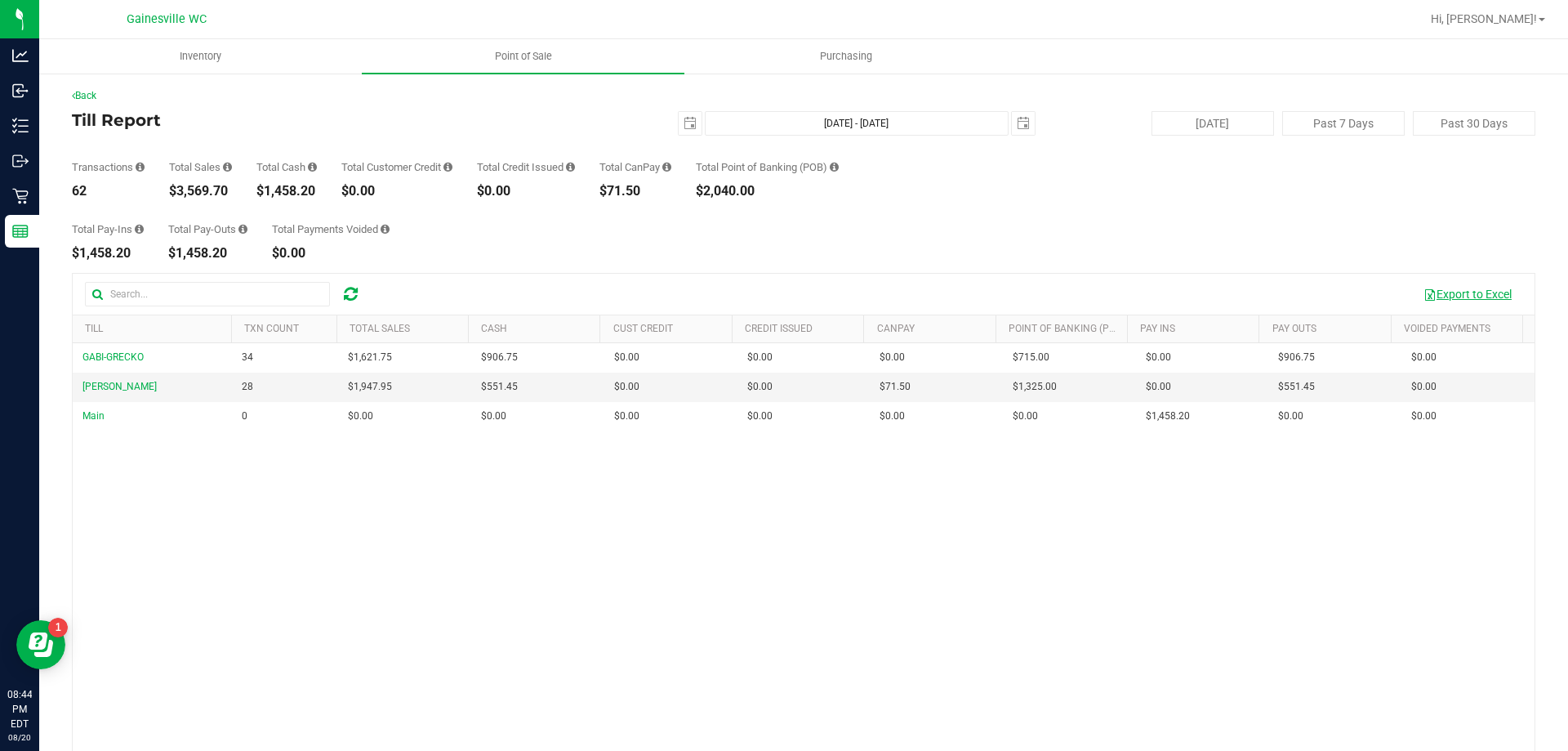
click at [1435, 291] on button "Export to Excel" at bounding box center [1468, 294] width 109 height 28
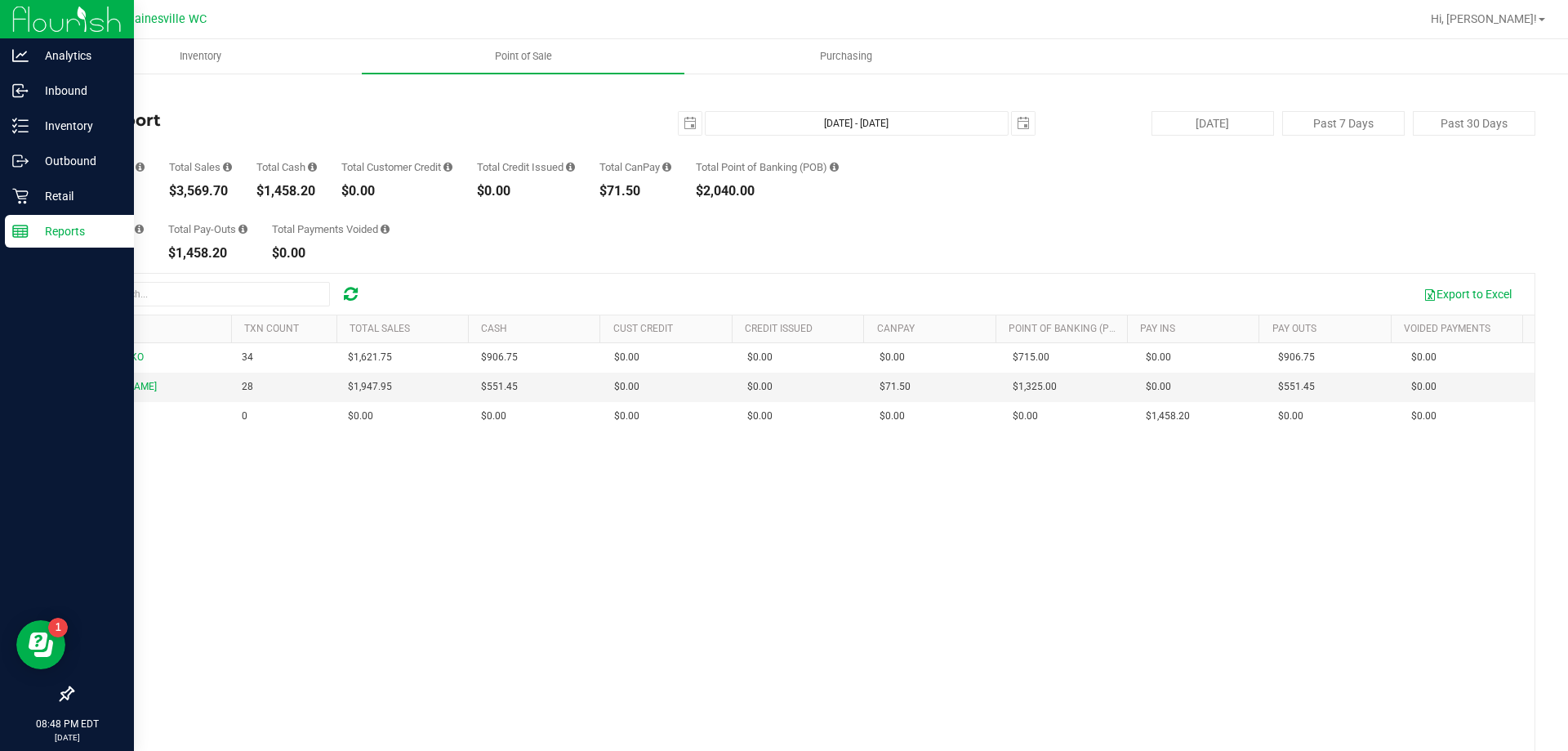
click at [24, 232] on icon at bounding box center [20, 230] width 16 height 16
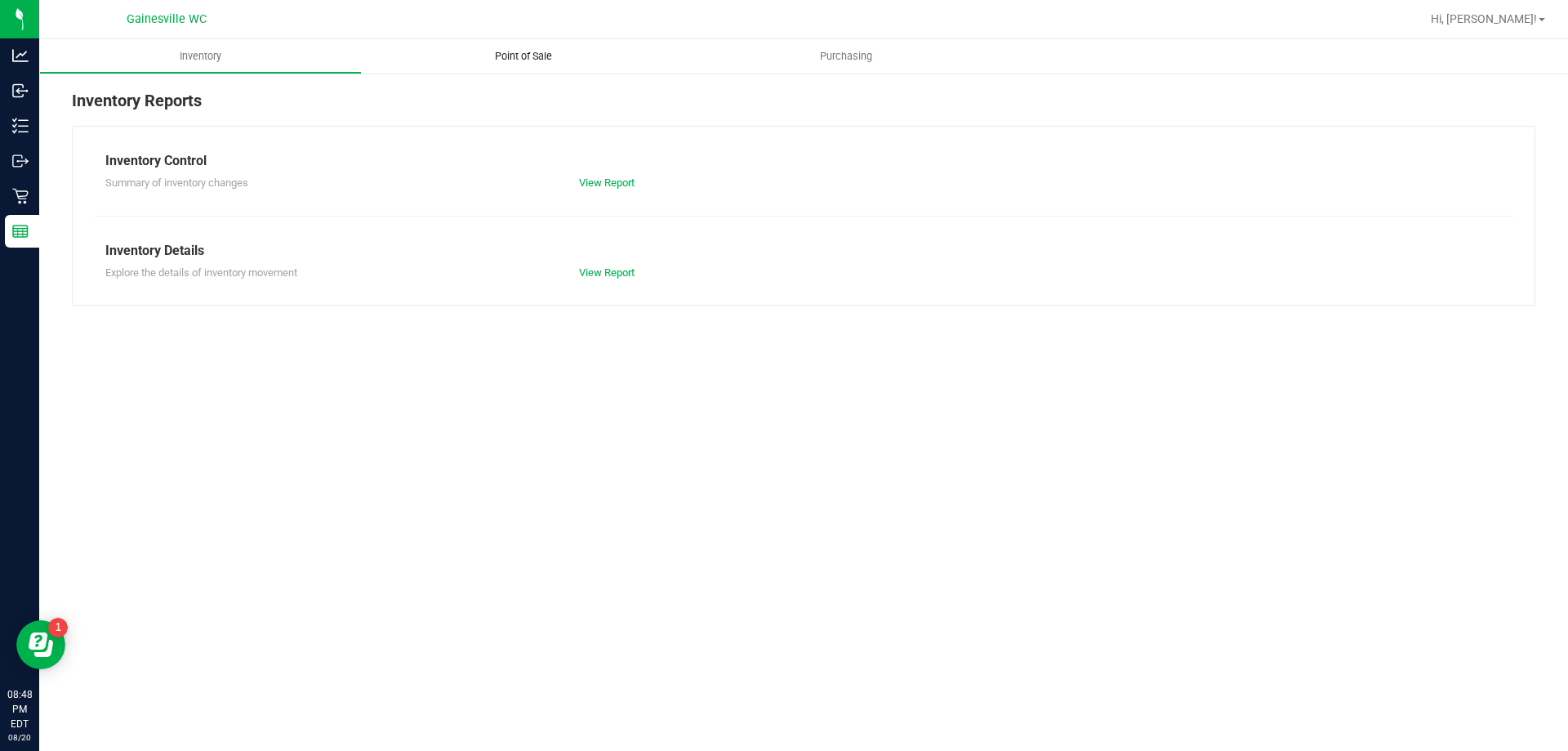
click at [549, 57] on span "Point of Sale" at bounding box center [523, 56] width 101 height 14
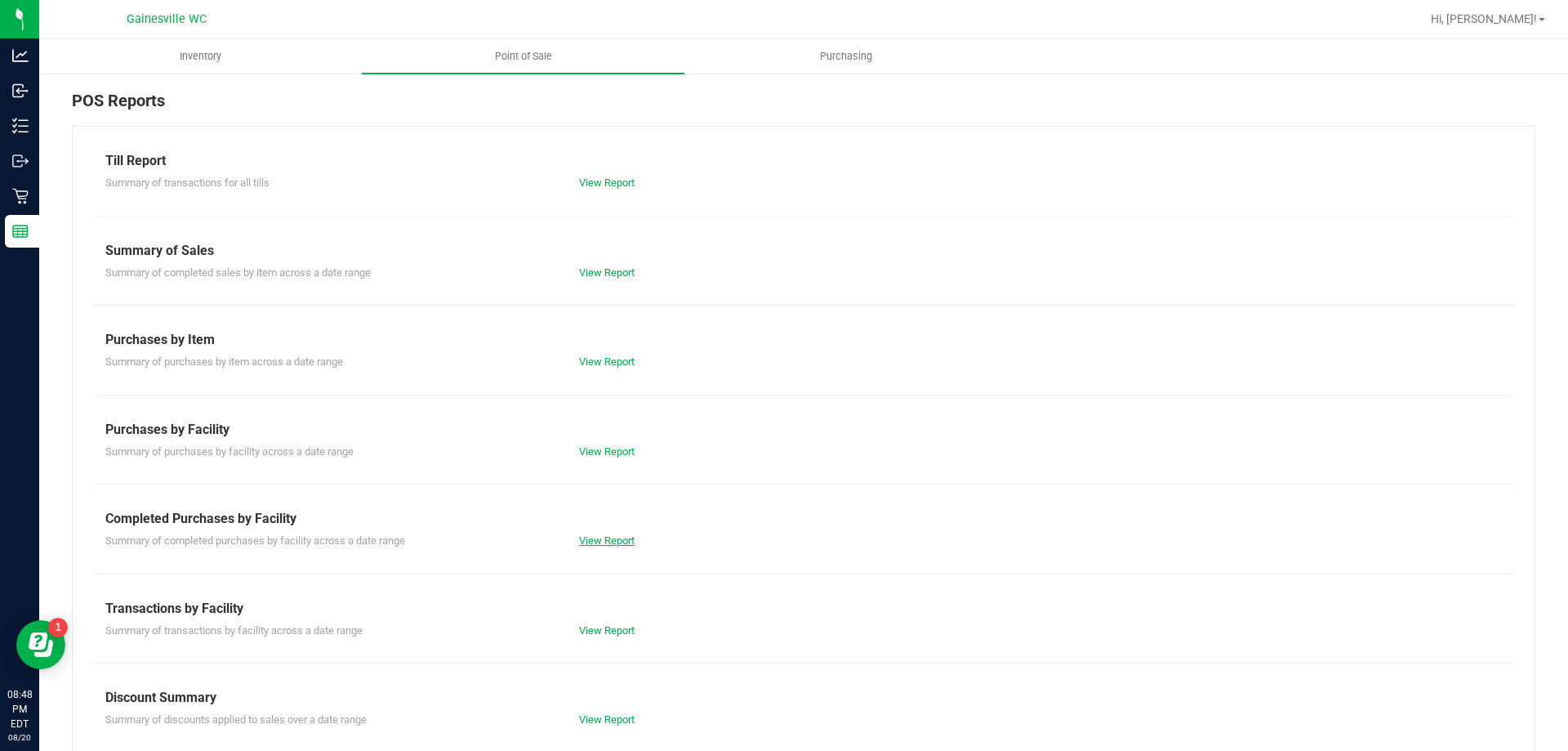
click at [591, 544] on link "View Report" at bounding box center [607, 540] width 56 height 12
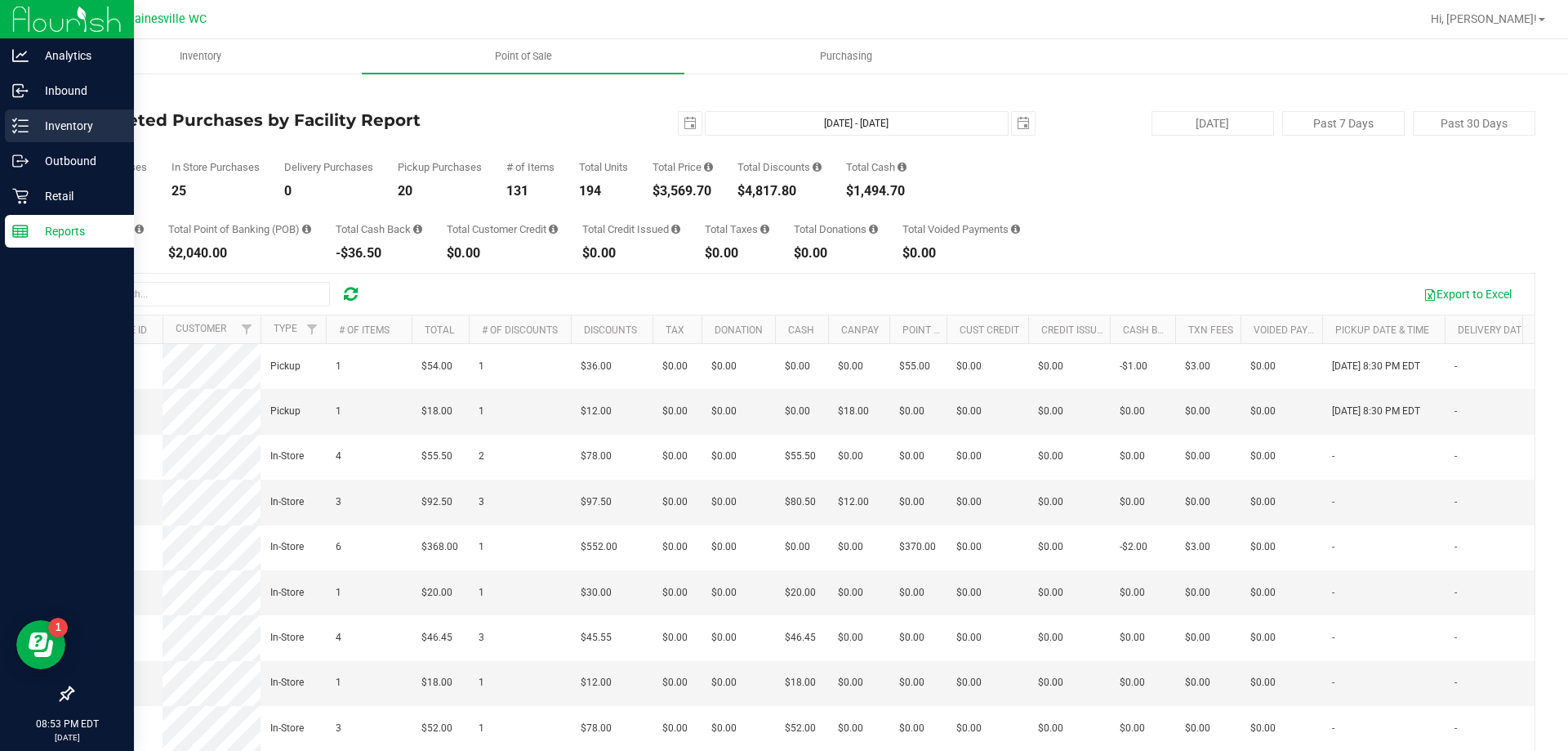
click at [37, 132] on p "Inventory" at bounding box center [78, 126] width 98 height 19
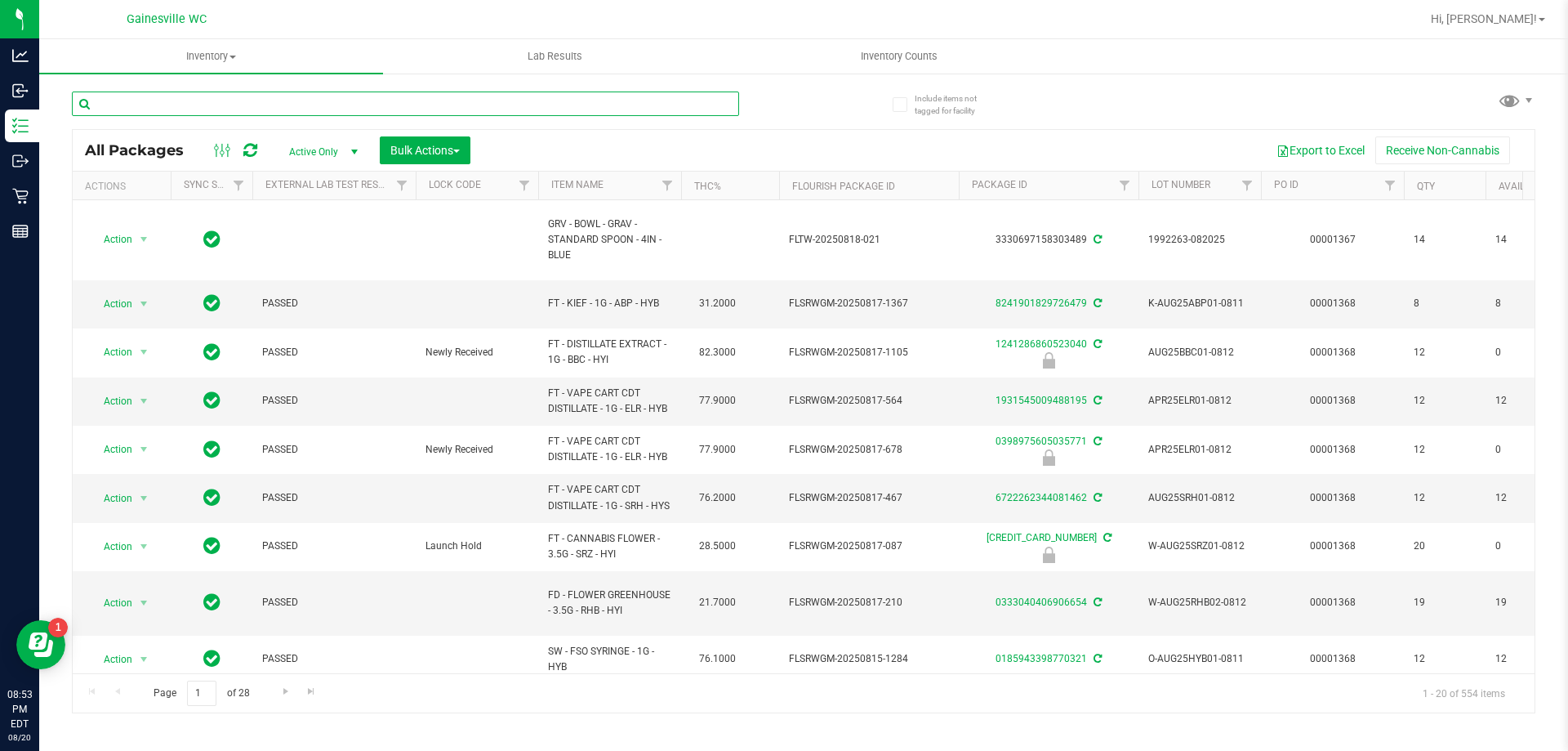
click at [294, 104] on input "text" at bounding box center [405, 104] width 667 height 25
type input "spoon"
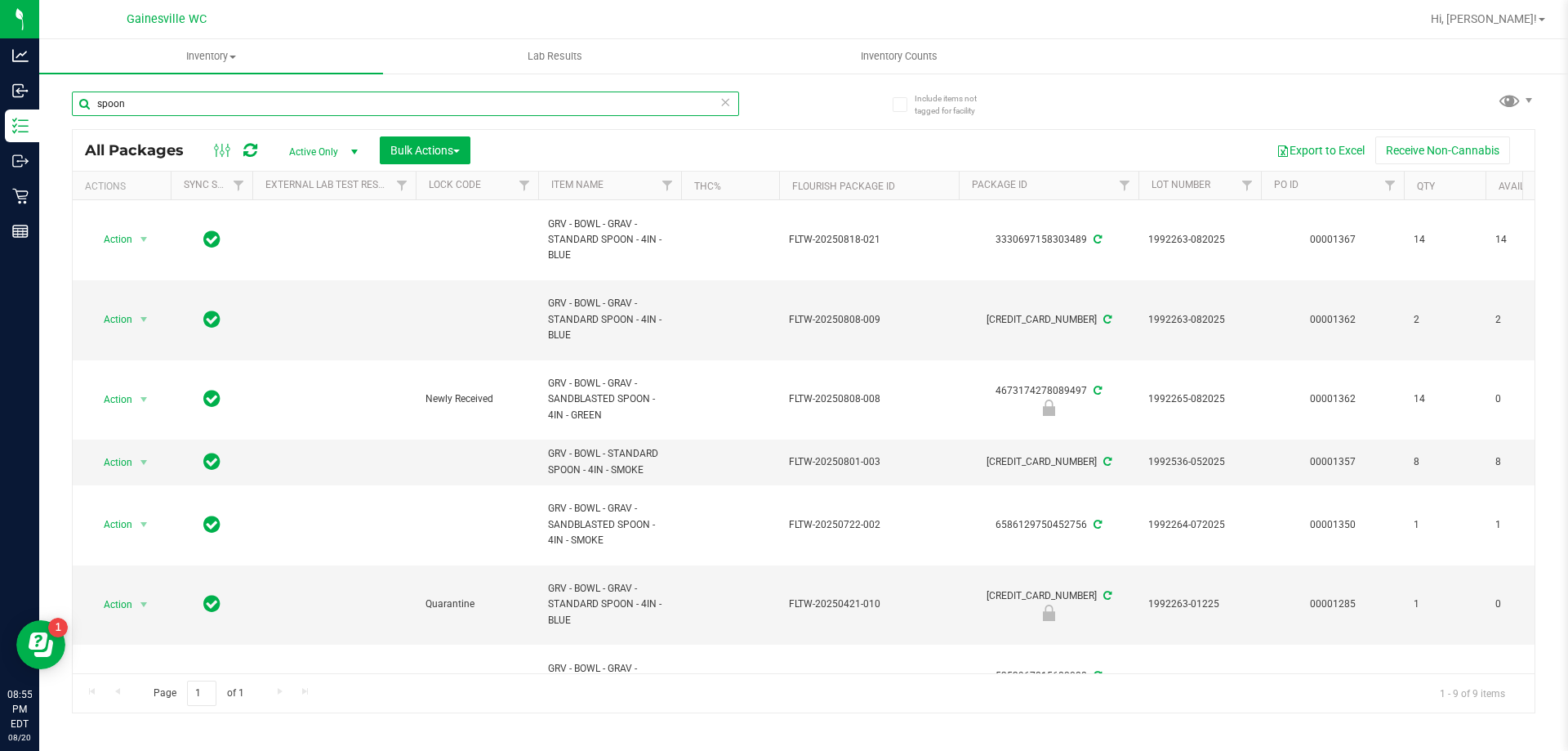
drag, startPoint x: 193, startPoint y: 112, endPoint x: 48, endPoint y: 111, distance: 145.0
click at [48, 111] on div "Include items not tagged for facility spoon All Packages Active Only Active Onl…" at bounding box center [804, 321] width 1529 height 498
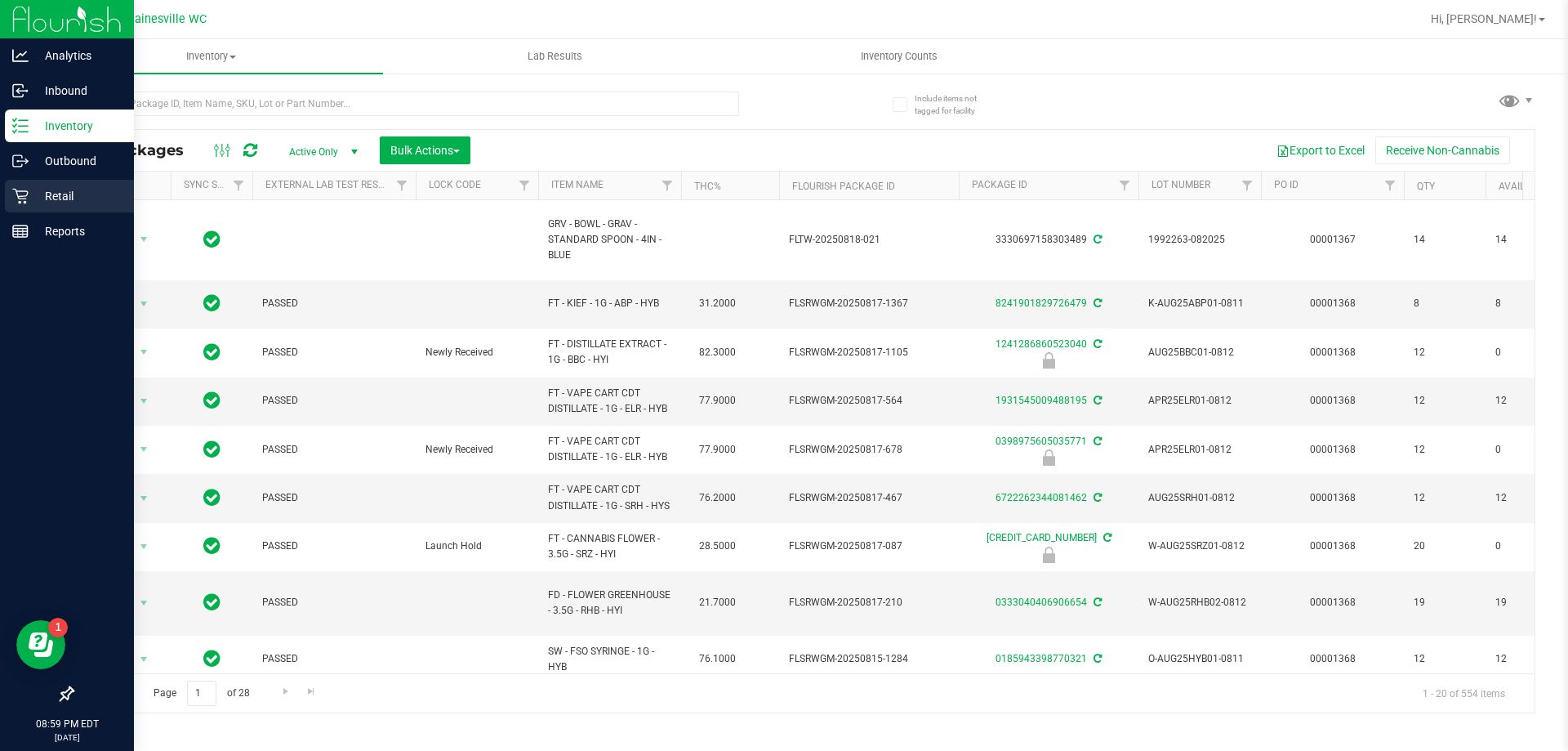
click at [74, 196] on p "Retail" at bounding box center [78, 196] width 98 height 19
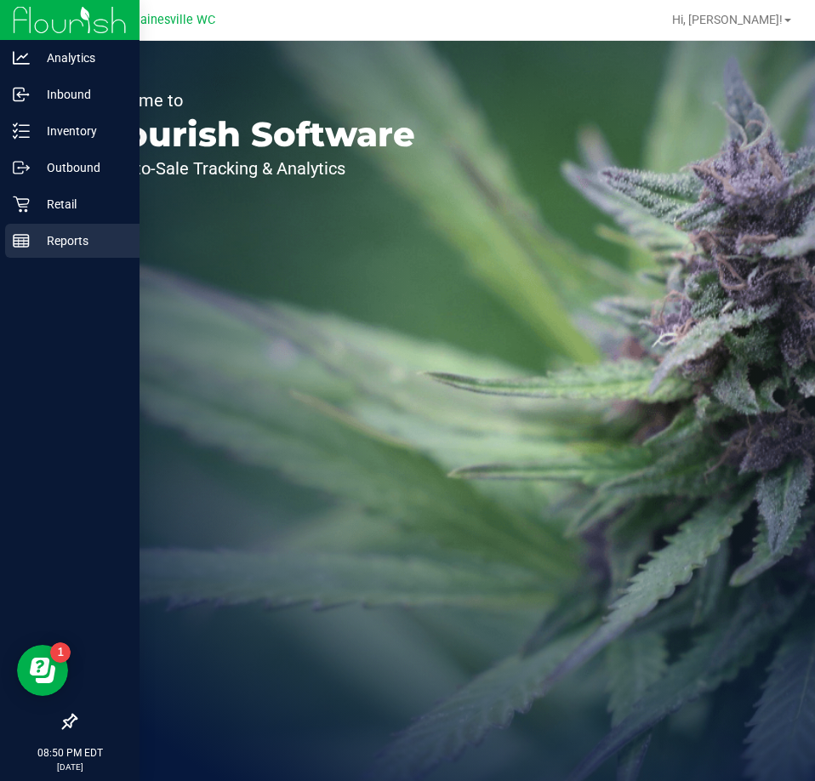
click at [31, 239] on p "Reports" at bounding box center [81, 241] width 102 height 20
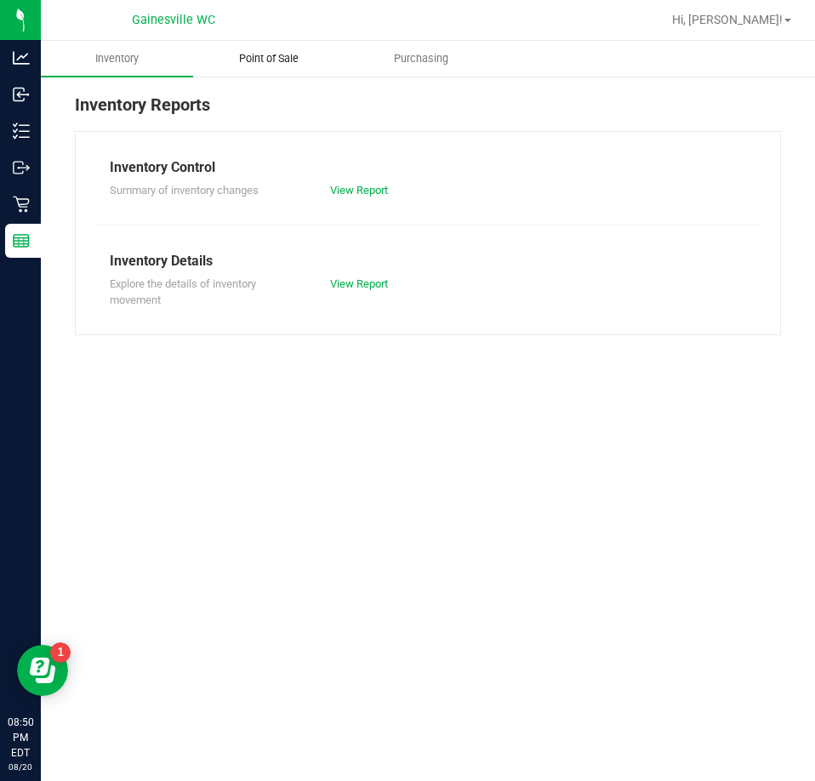
click at [239, 54] on span "Point of Sale" at bounding box center [268, 58] width 105 height 15
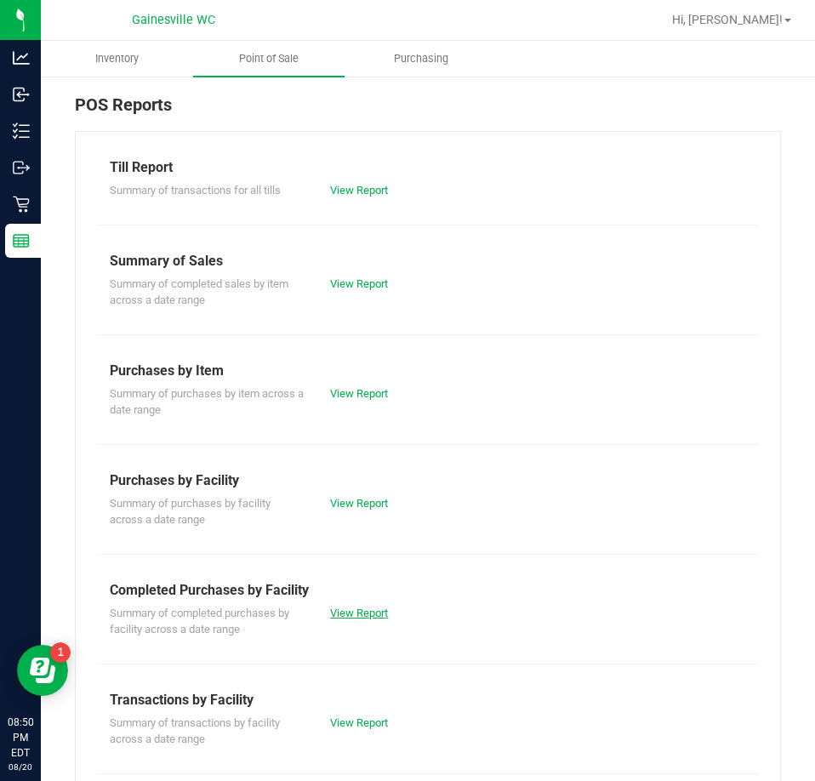
click at [367, 610] on link "View Report" at bounding box center [359, 613] width 58 height 13
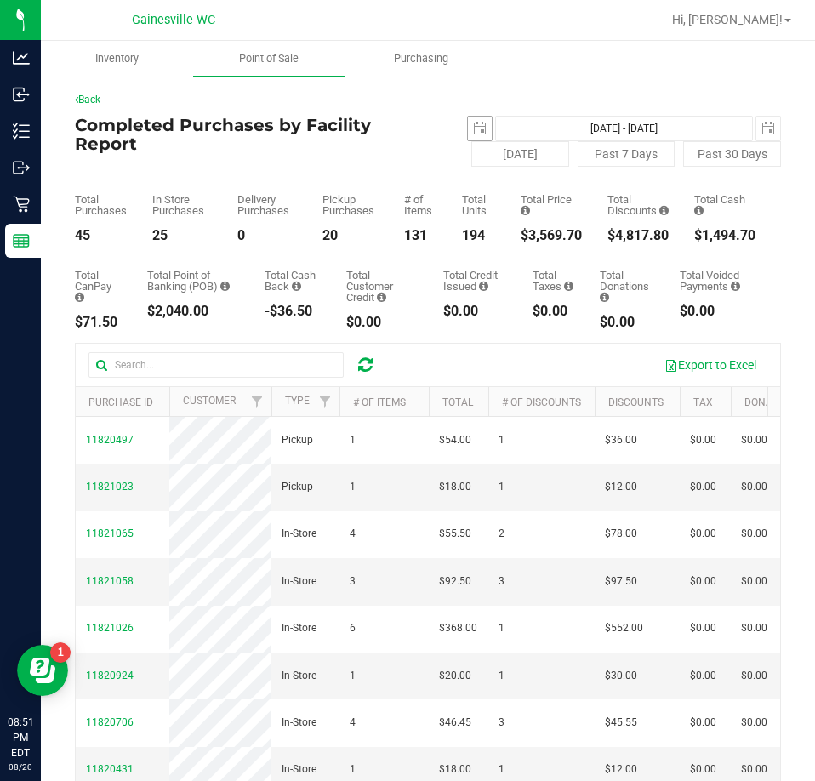
click at [481, 128] on span "select" at bounding box center [480, 129] width 24 height 24
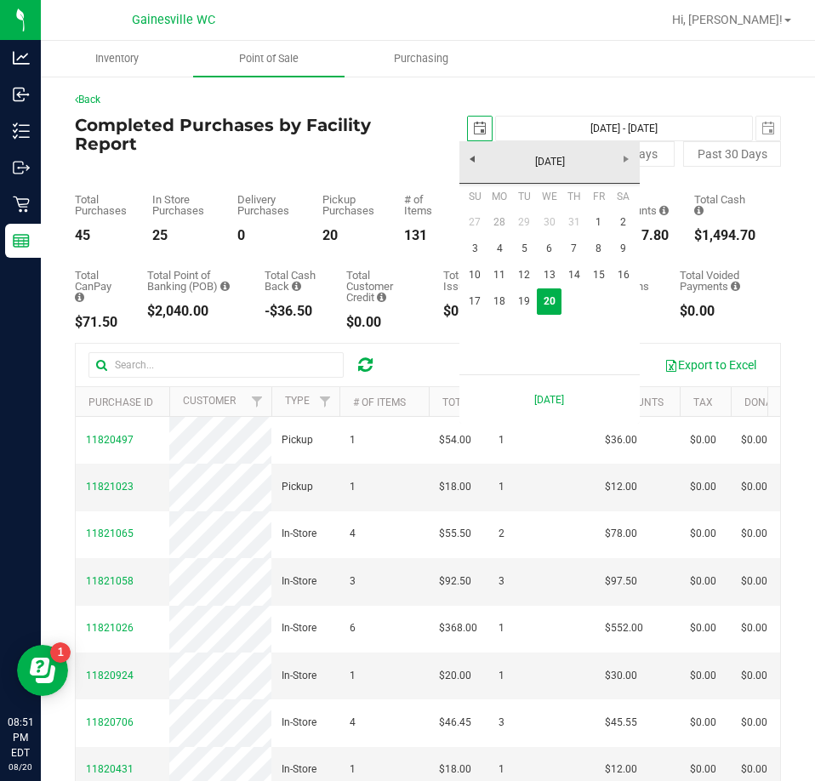
scroll to position [0, 43]
click at [482, 307] on link "17" at bounding box center [475, 301] width 25 height 26
type input "[DATE]"
type input "Aug 17, 2025 - Aug 20, 2025"
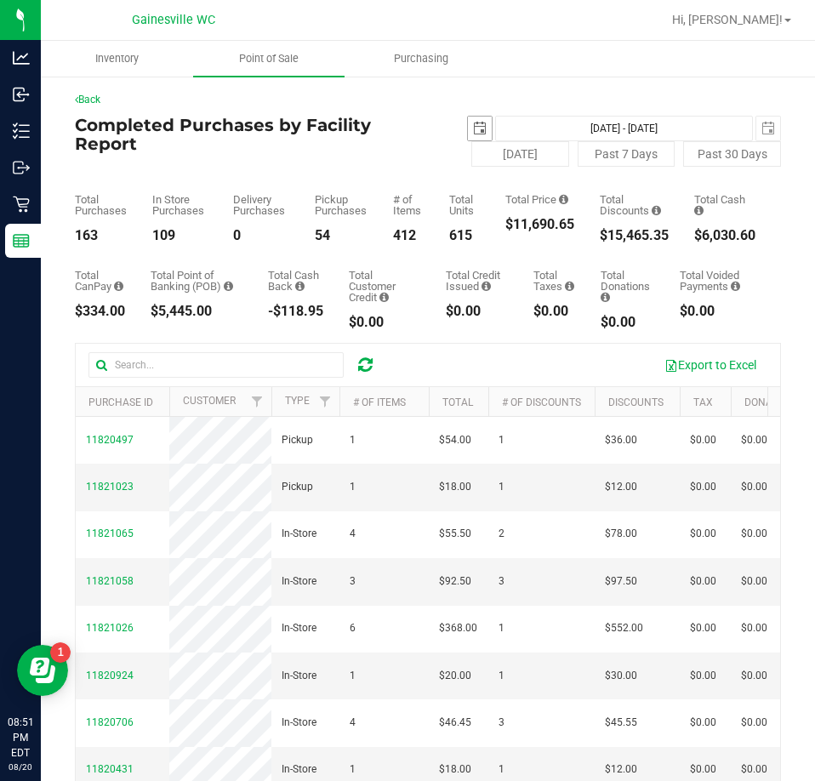
click at [473, 129] on span "select" at bounding box center [480, 129] width 14 height 14
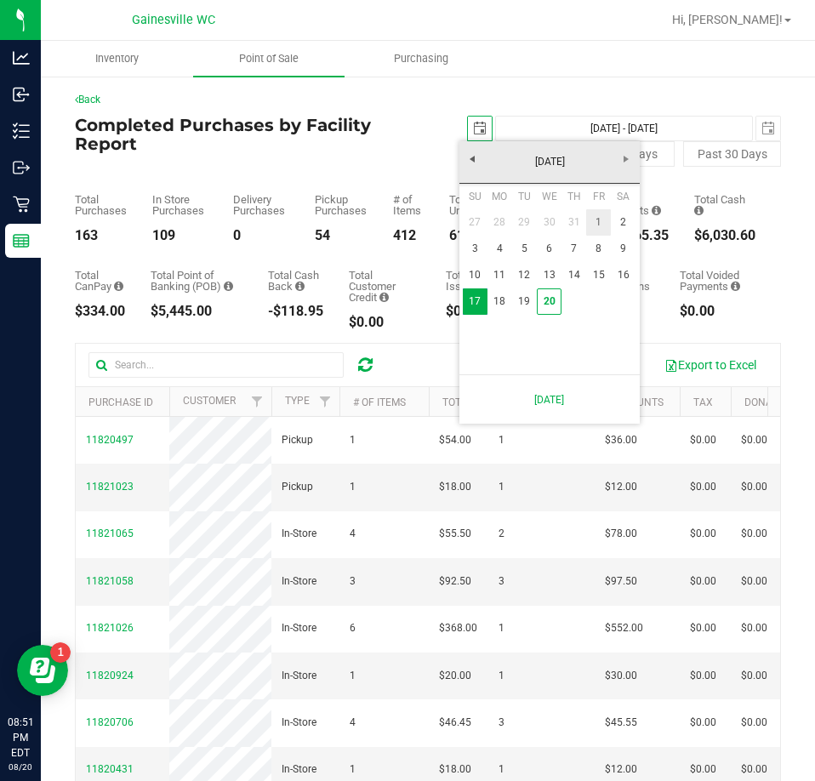
click at [602, 209] on link "1" at bounding box center [598, 222] width 25 height 26
type input "2025-08-01"
type input "Aug 1, 2025 - Aug 20, 2025"
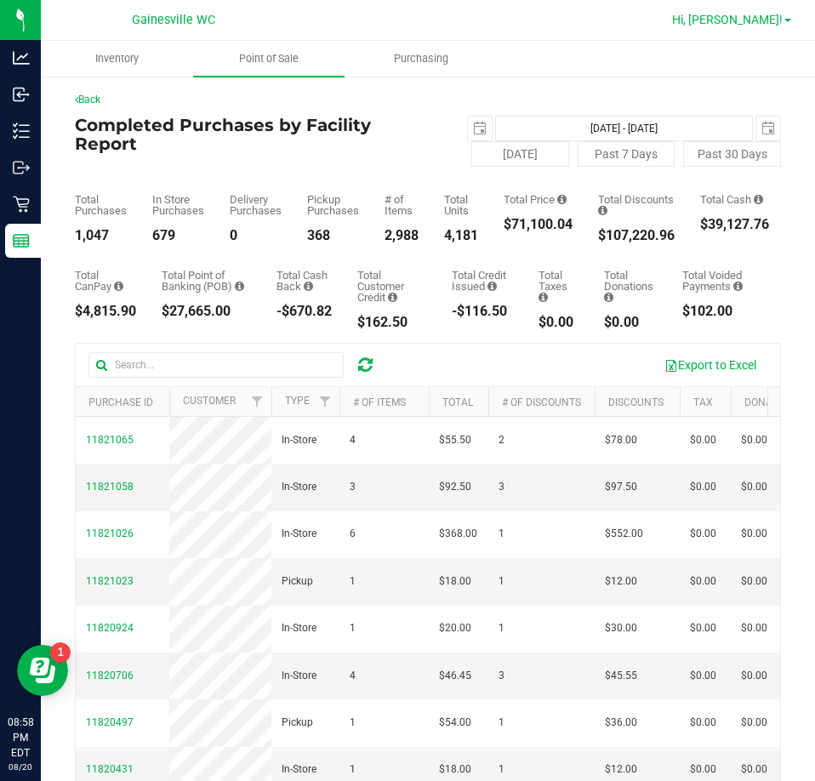
click at [778, 26] on span "Hi, [PERSON_NAME]!" at bounding box center [727, 20] width 111 height 14
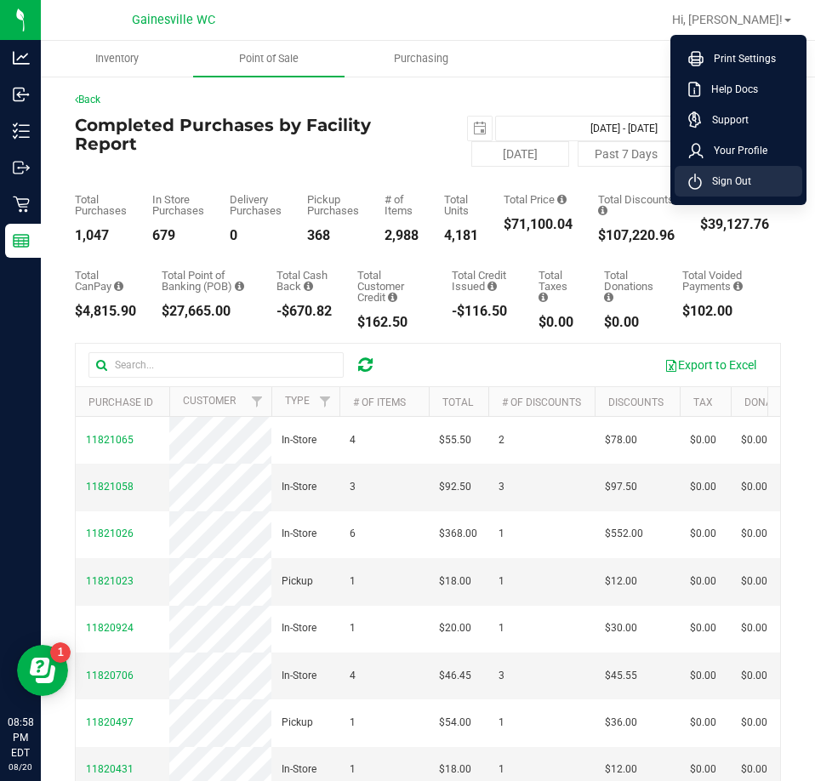
click at [740, 193] on li "Sign Out" at bounding box center [739, 181] width 128 height 31
